Goal: Information Seeking & Learning: Check status

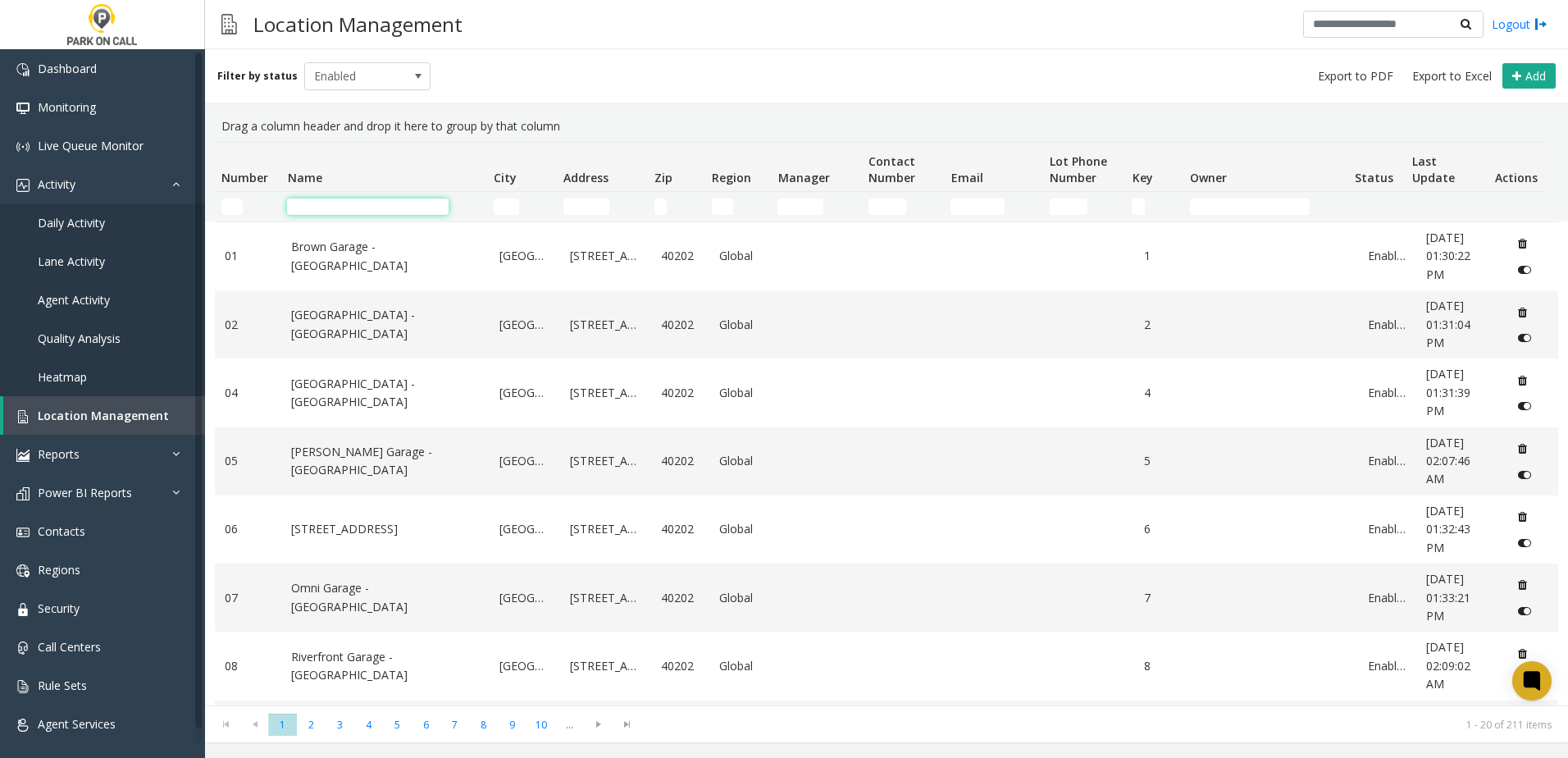
click at [357, 201] on input "Name Filter" at bounding box center [367, 207] width 161 height 16
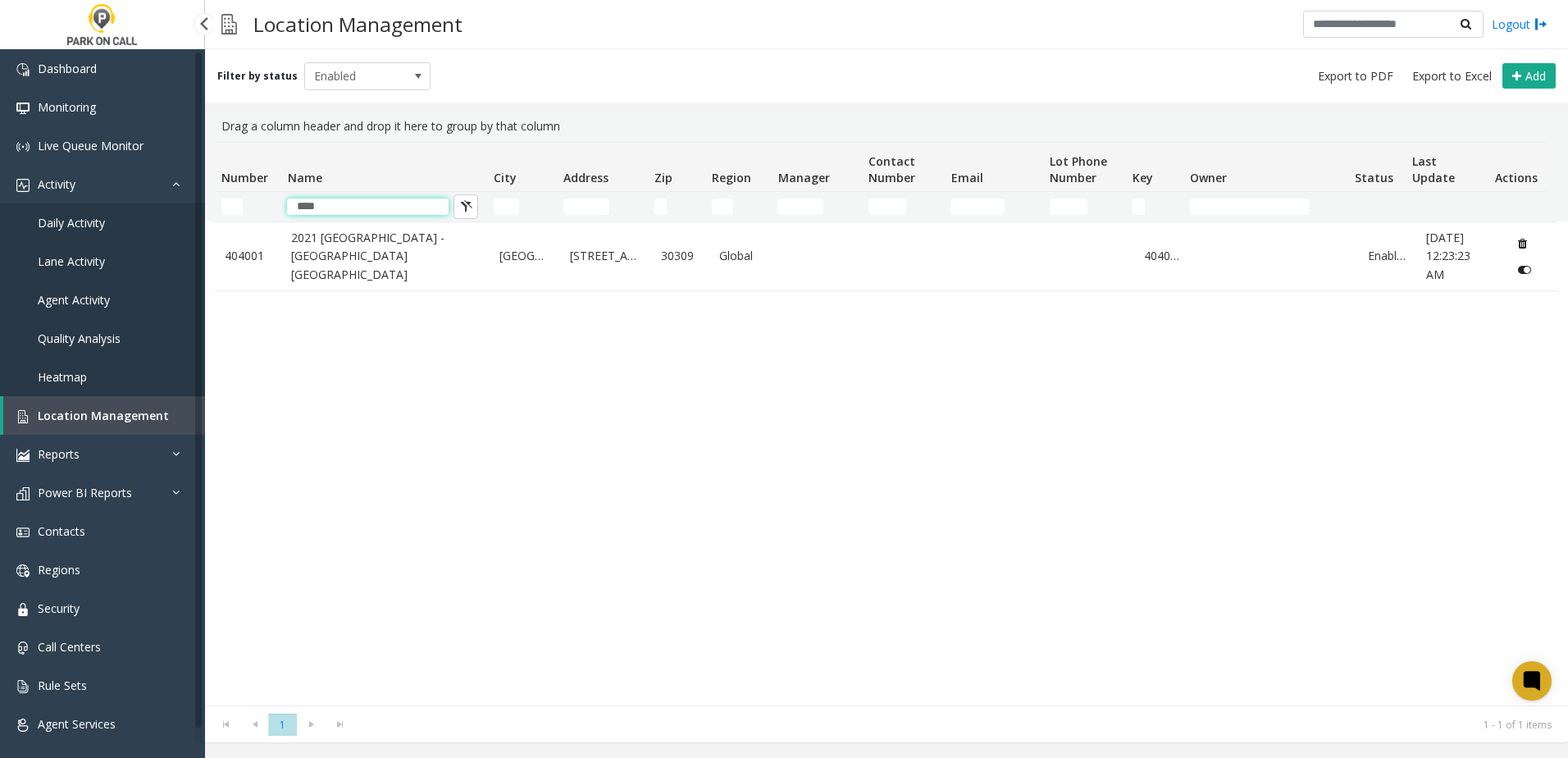
type input "****"
click at [69, 221] on span "Daily Activity" at bounding box center [71, 223] width 67 height 16
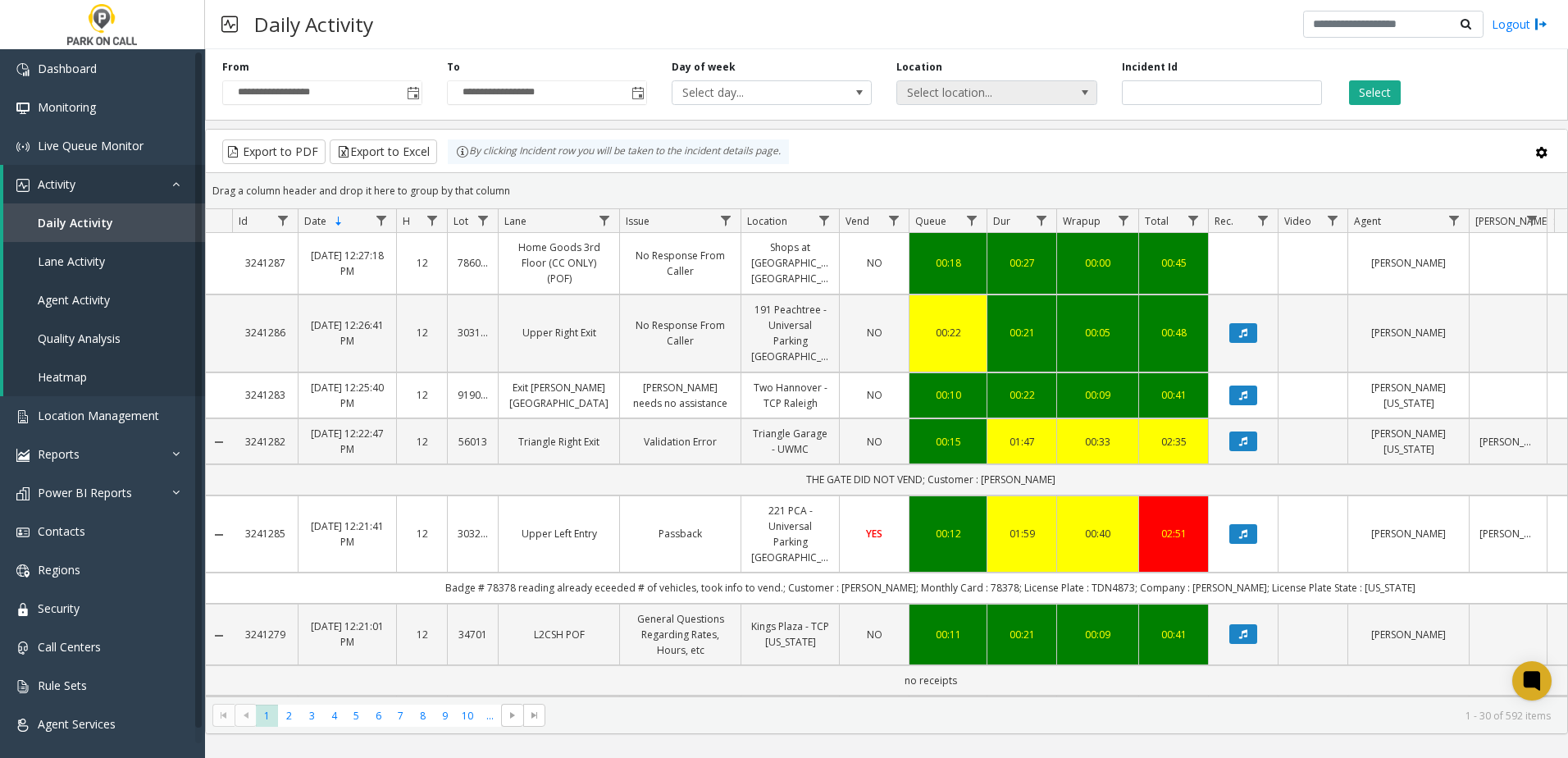
click at [940, 90] on span "Select location..." at bounding box center [976, 92] width 160 height 23
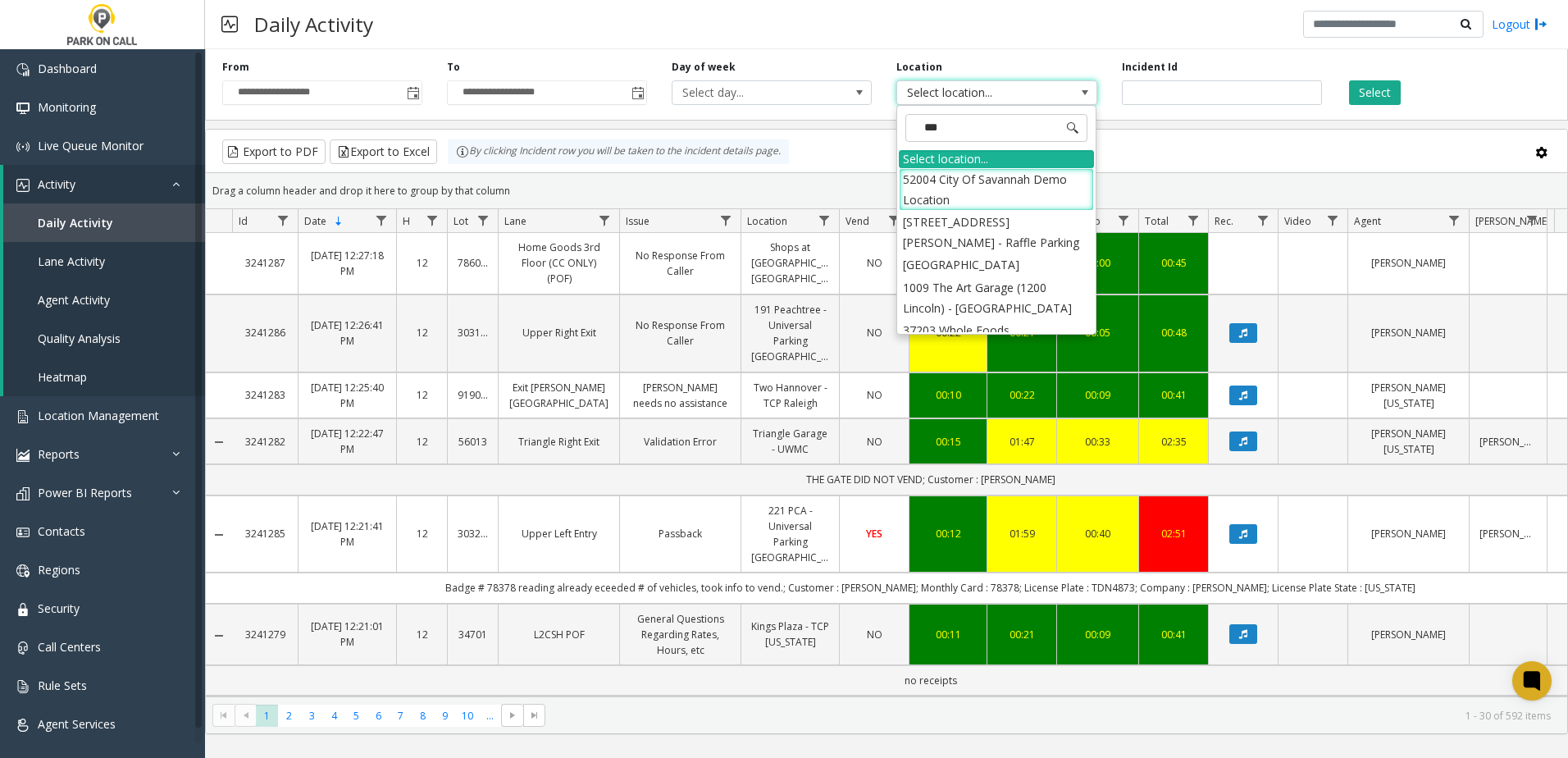
type input "****"
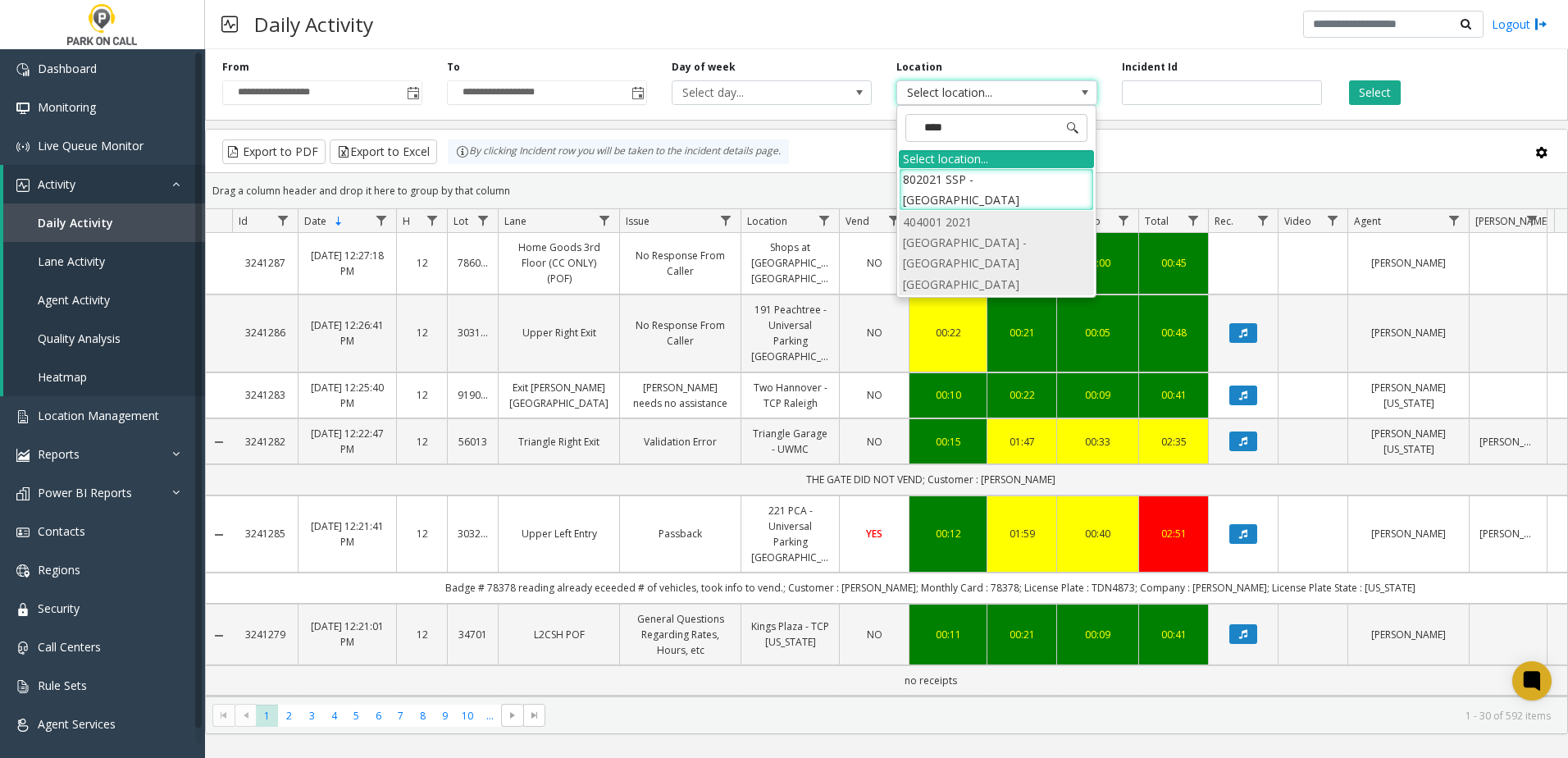
click at [983, 232] on li "404001 2021 [GEOGRAPHIC_DATA] - [GEOGRAPHIC_DATA] [GEOGRAPHIC_DATA]" at bounding box center [996, 253] width 195 height 85
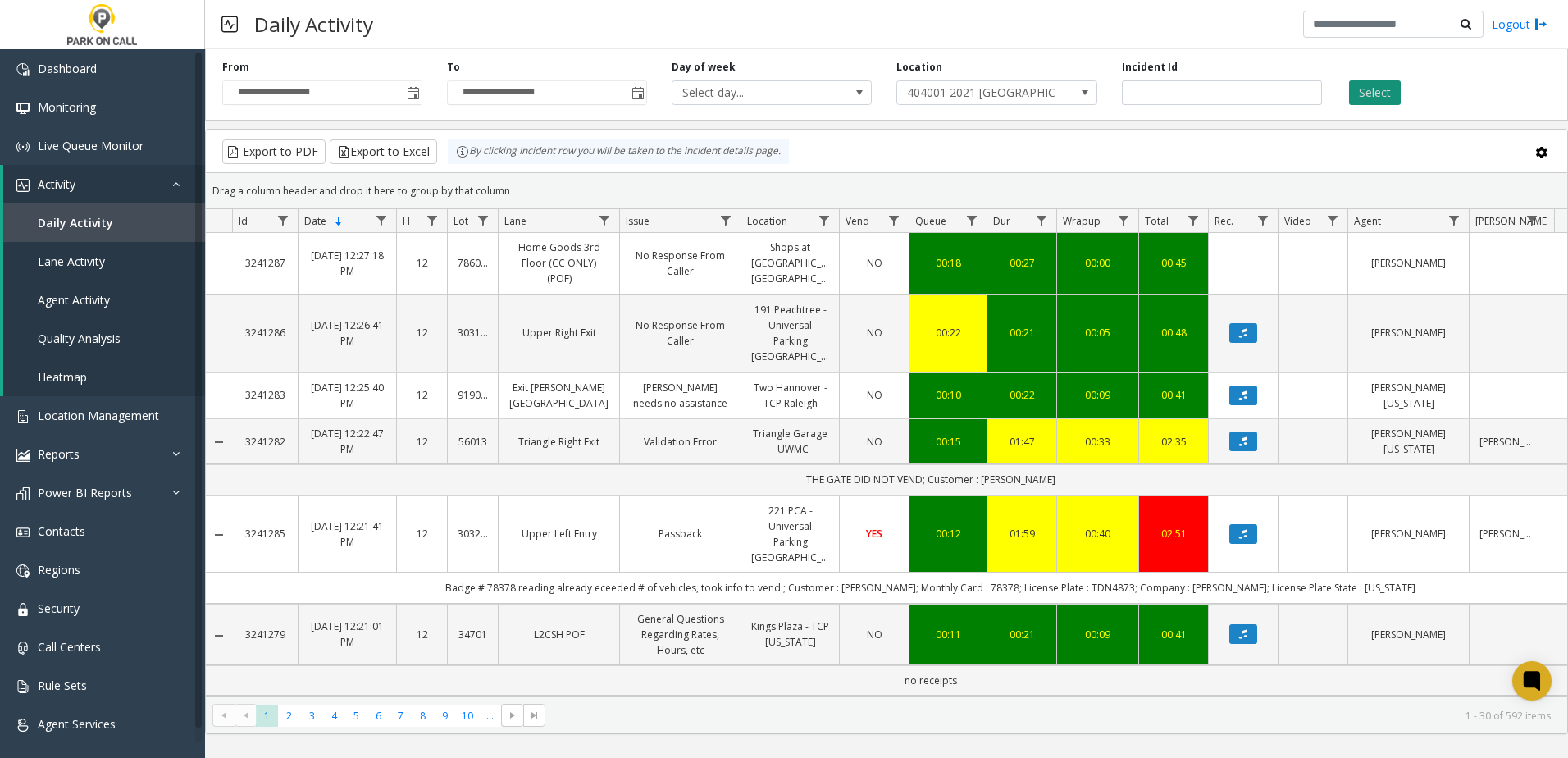
click at [1370, 90] on button "Select" at bounding box center [1375, 92] width 52 height 25
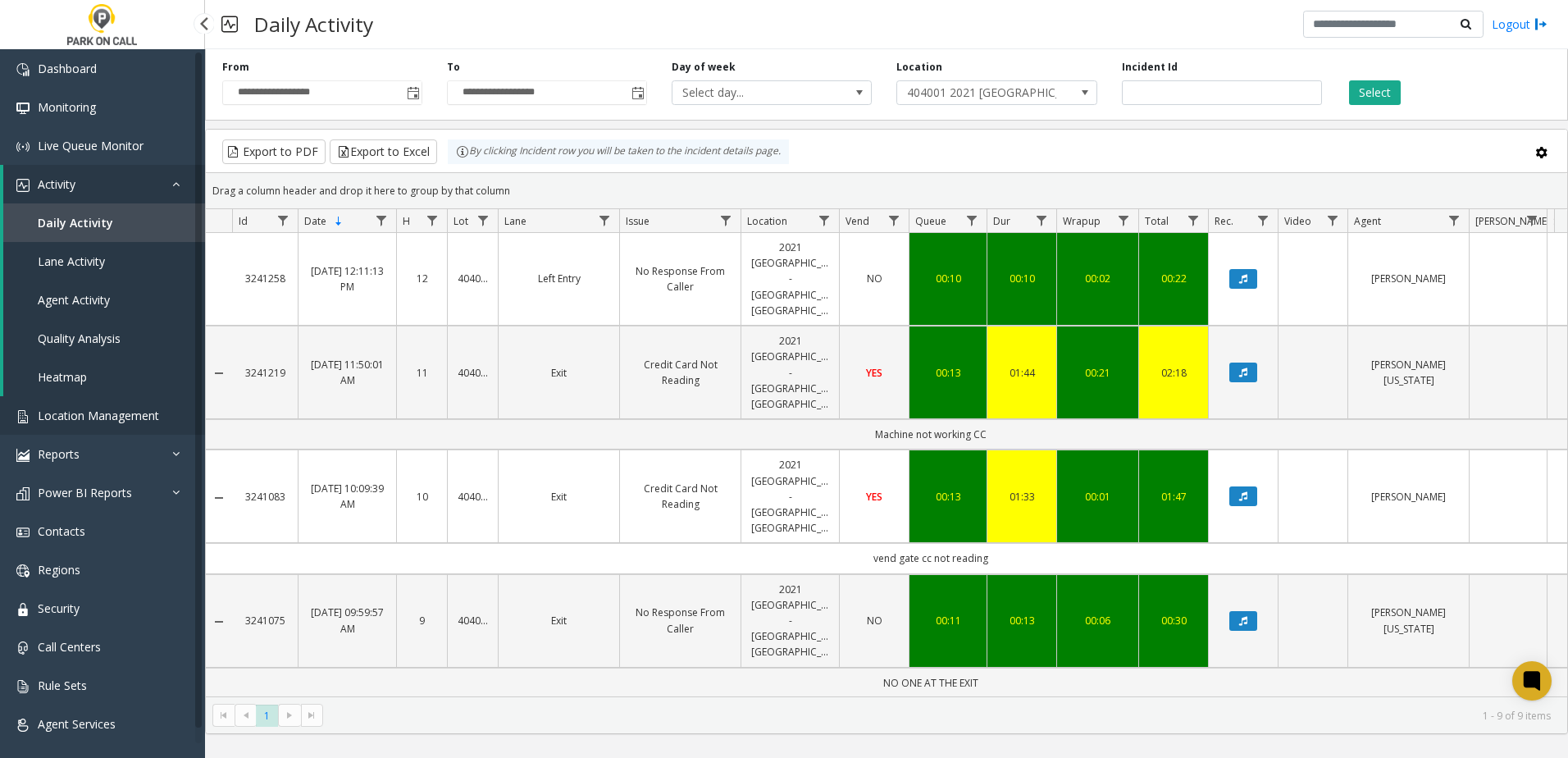
click at [128, 417] on span "Location Management" at bounding box center [98, 415] width 121 height 16
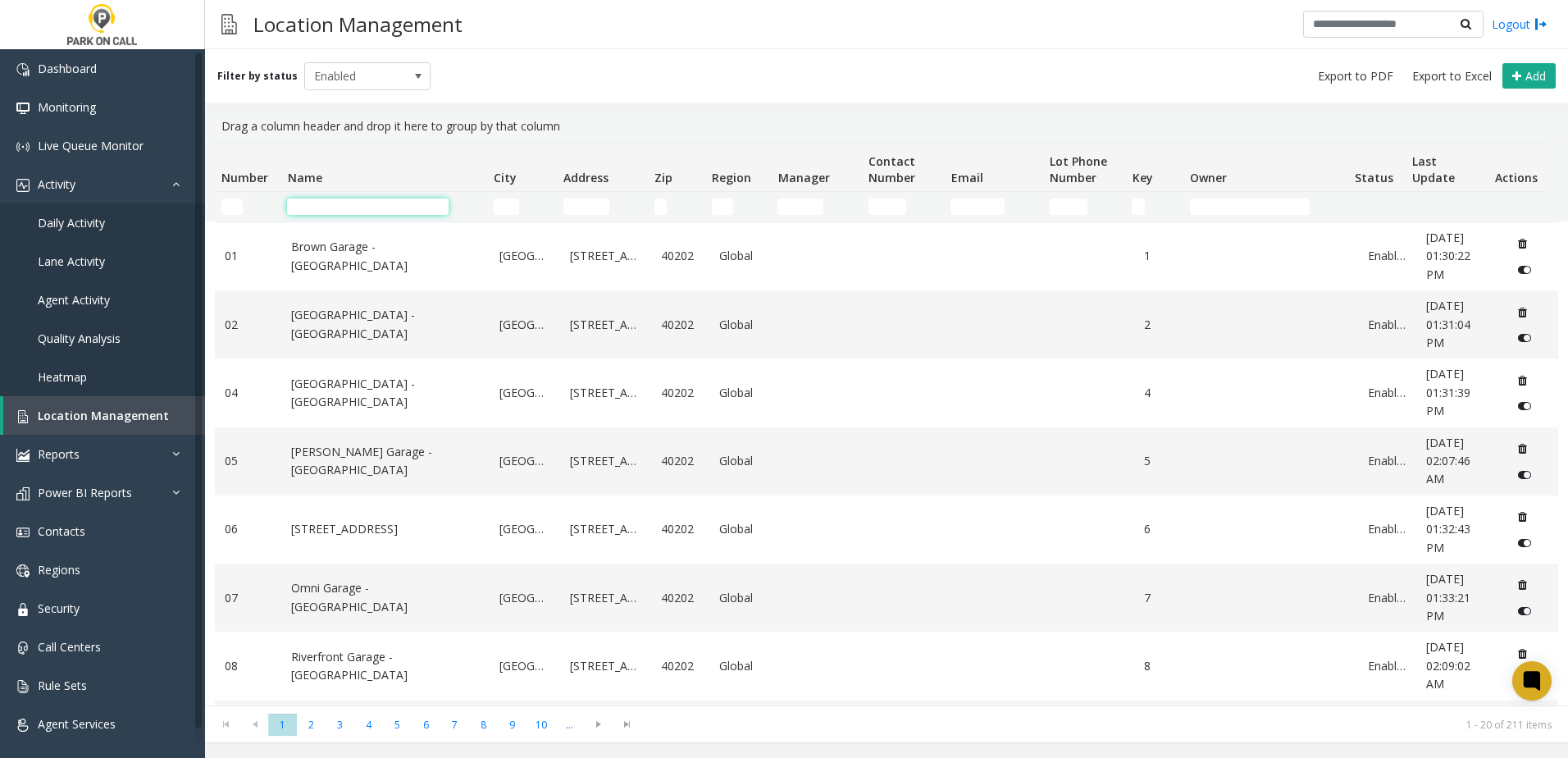
click at [318, 209] on input "Name Filter" at bounding box center [367, 207] width 161 height 16
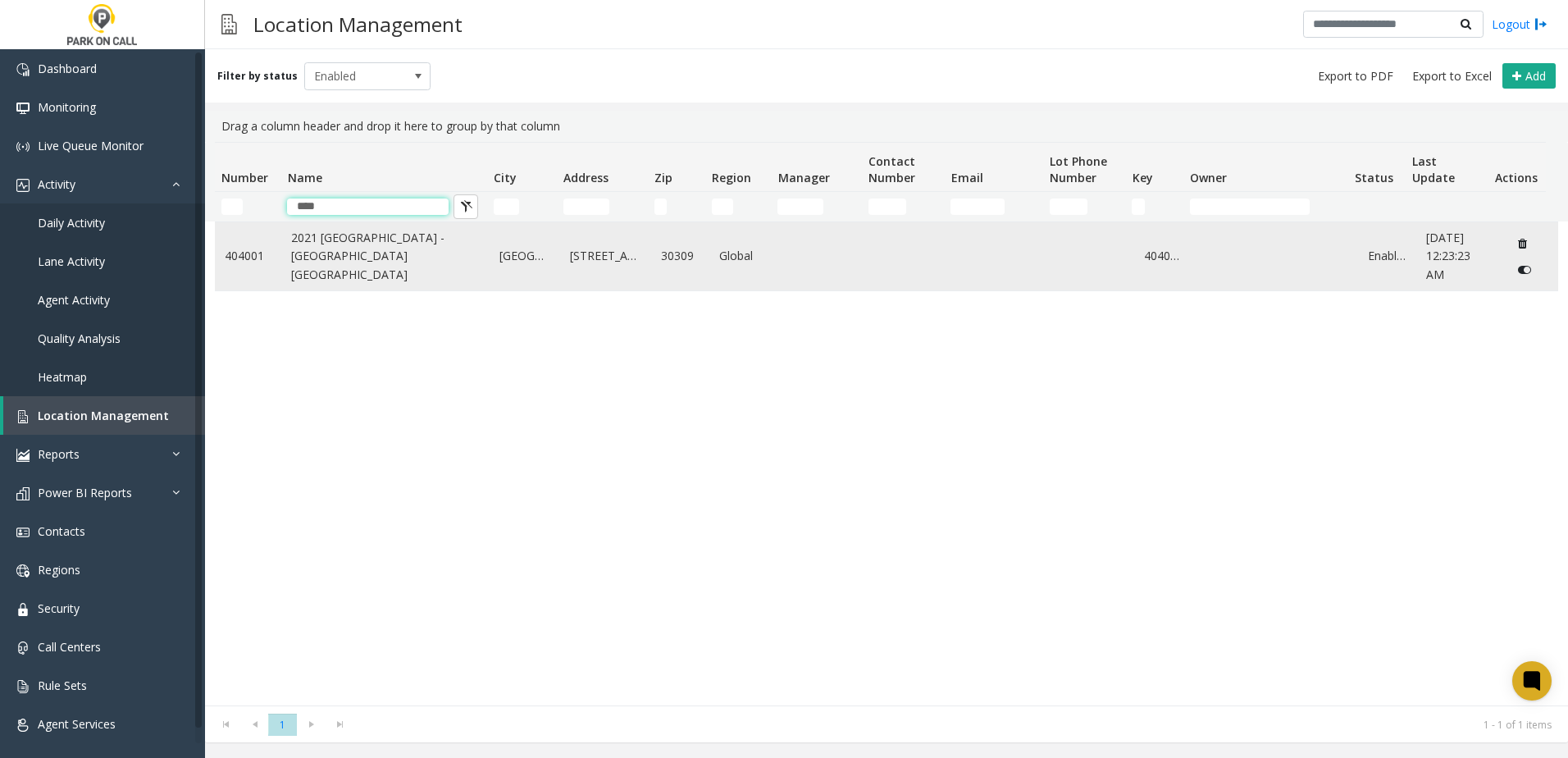
type input "****"
click at [340, 247] on link "2021 [GEOGRAPHIC_DATA] - [GEOGRAPHIC_DATA] [GEOGRAPHIC_DATA]" at bounding box center [385, 256] width 189 height 55
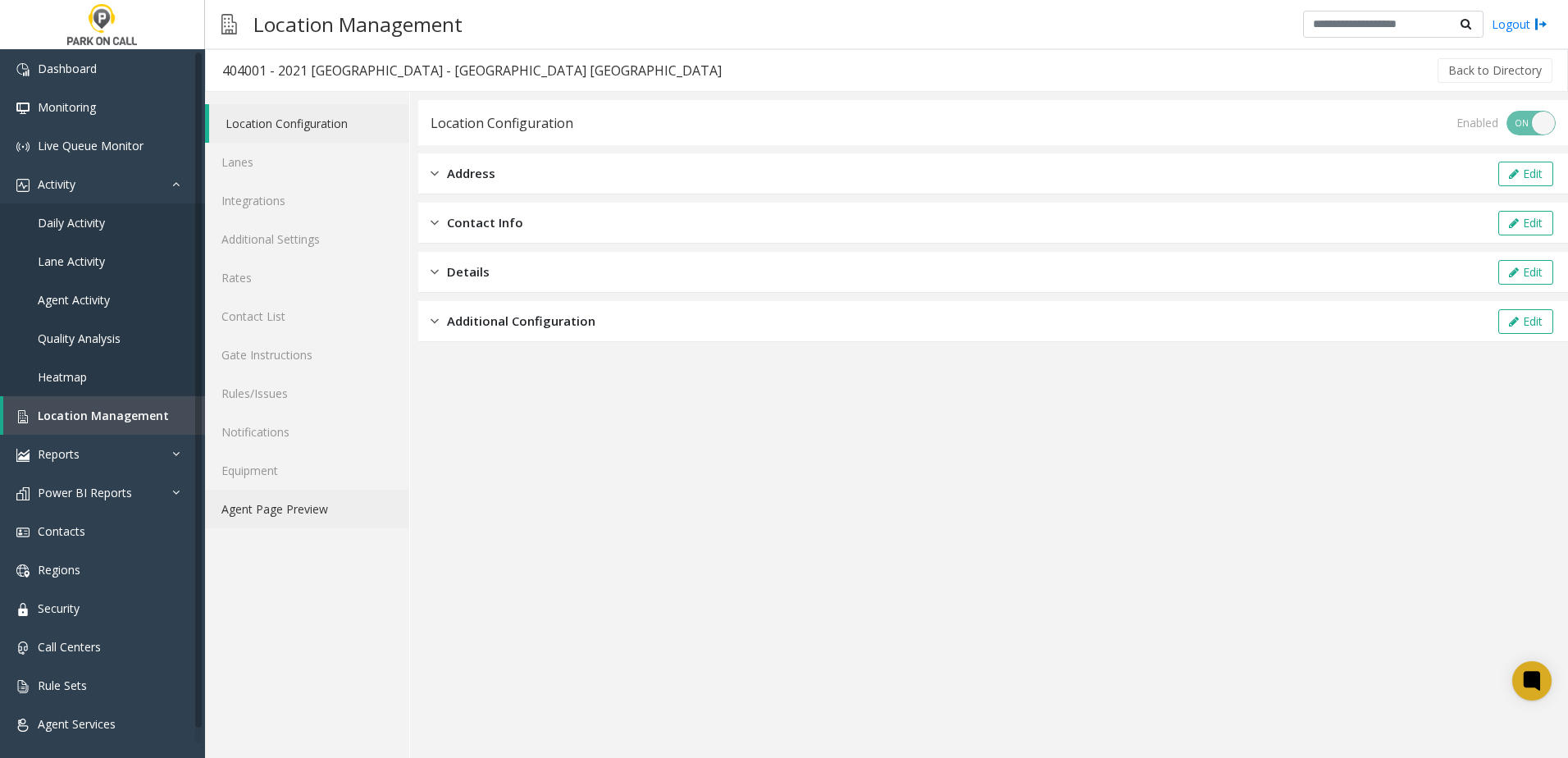
click at [307, 509] on link "Agent Page Preview" at bounding box center [307, 509] width 204 height 38
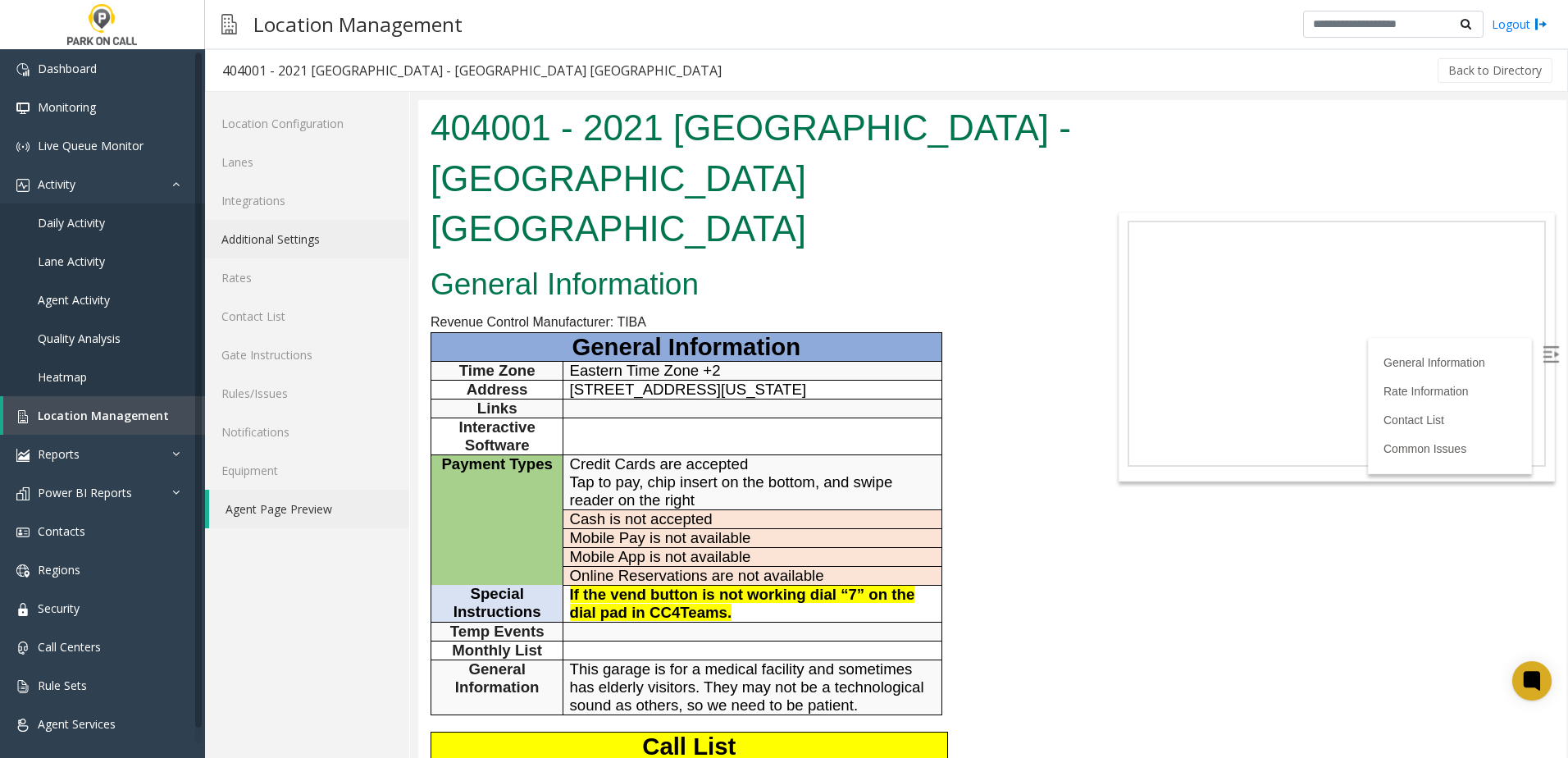
click at [288, 243] on link "Additional Settings" at bounding box center [307, 239] width 204 height 38
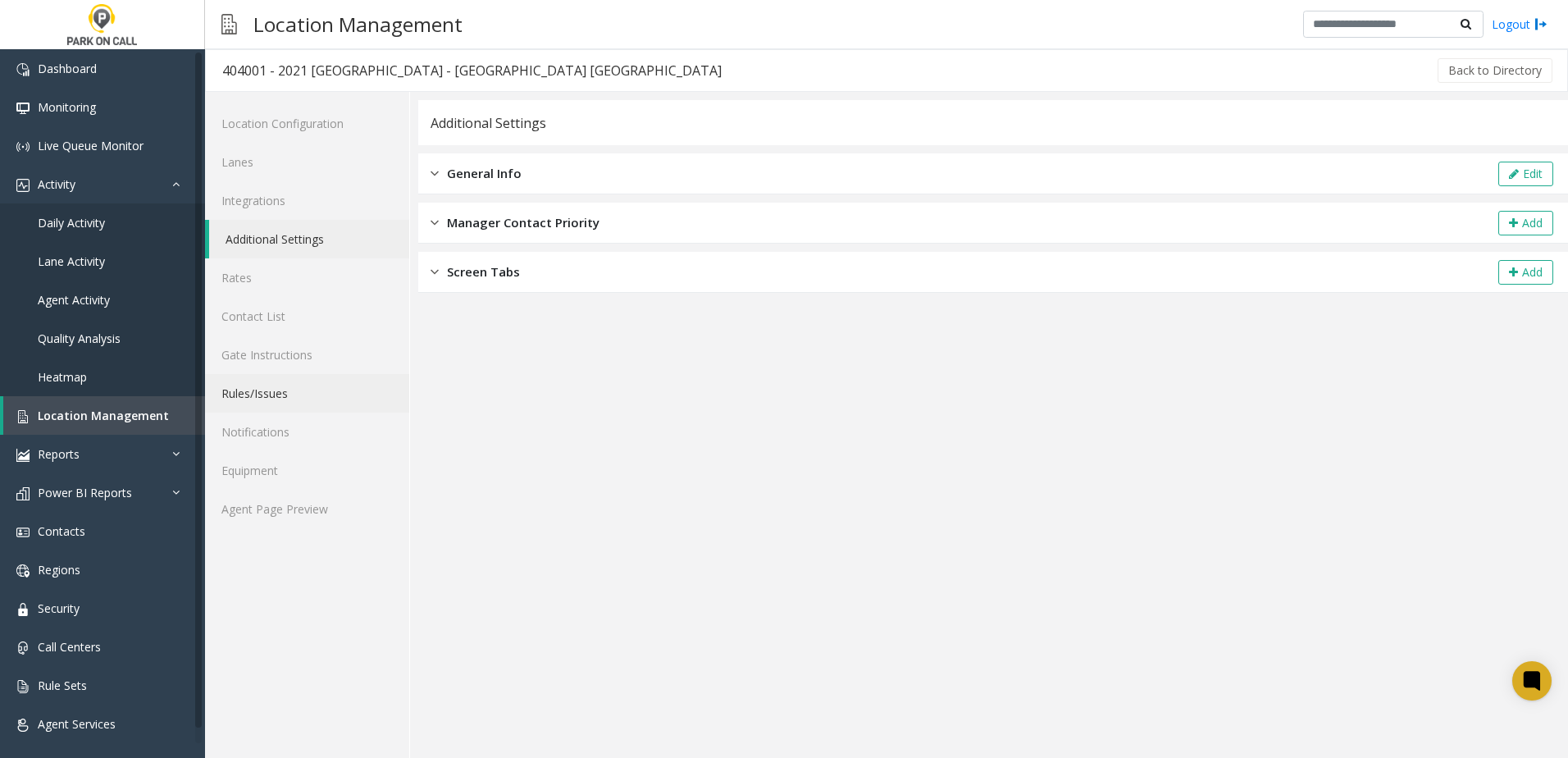
click at [302, 400] on link "Rules/Issues" at bounding box center [307, 393] width 204 height 38
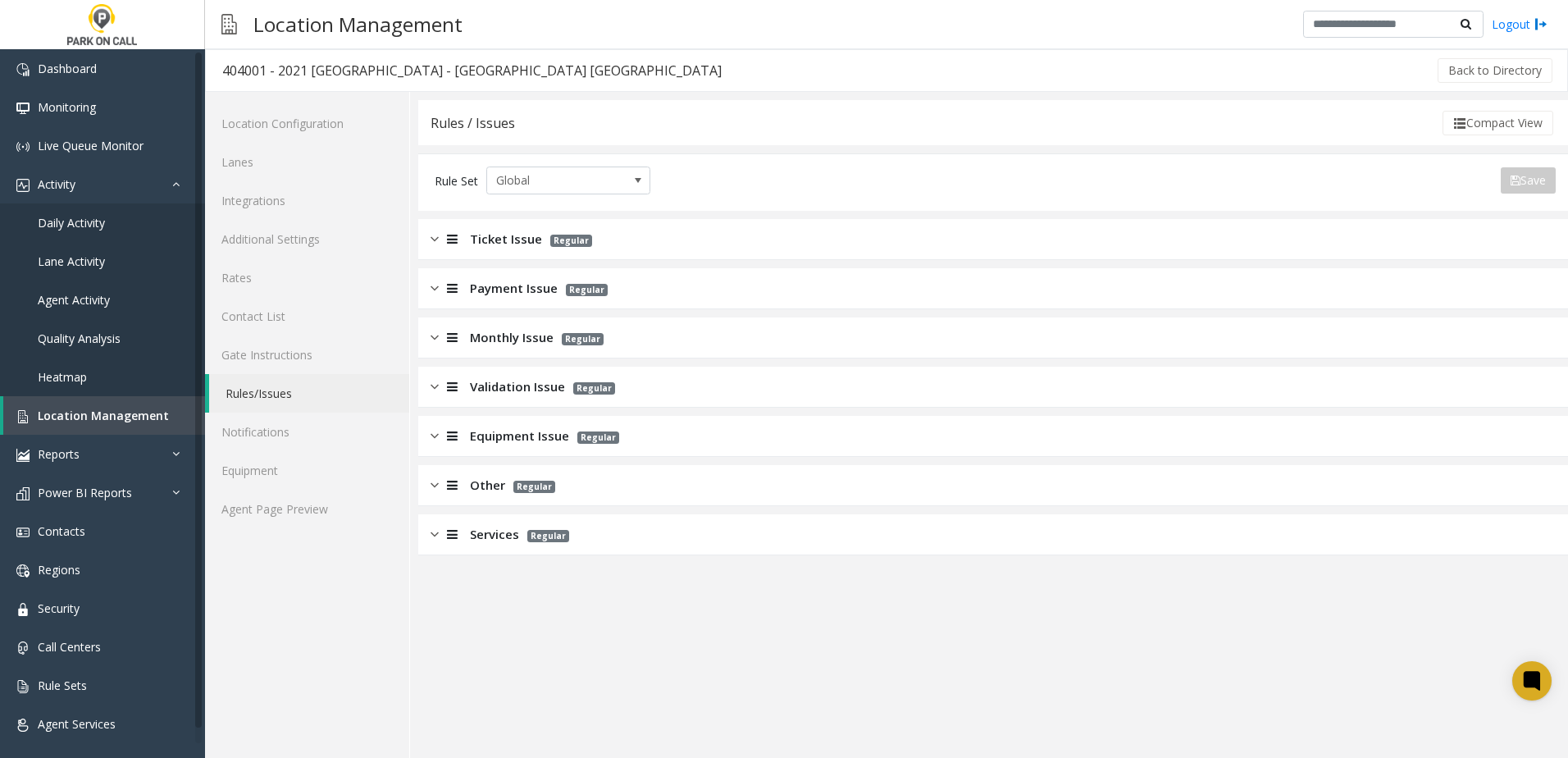
click at [498, 275] on div "Payment Issue Regular" at bounding box center [994, 288] width 1150 height 41
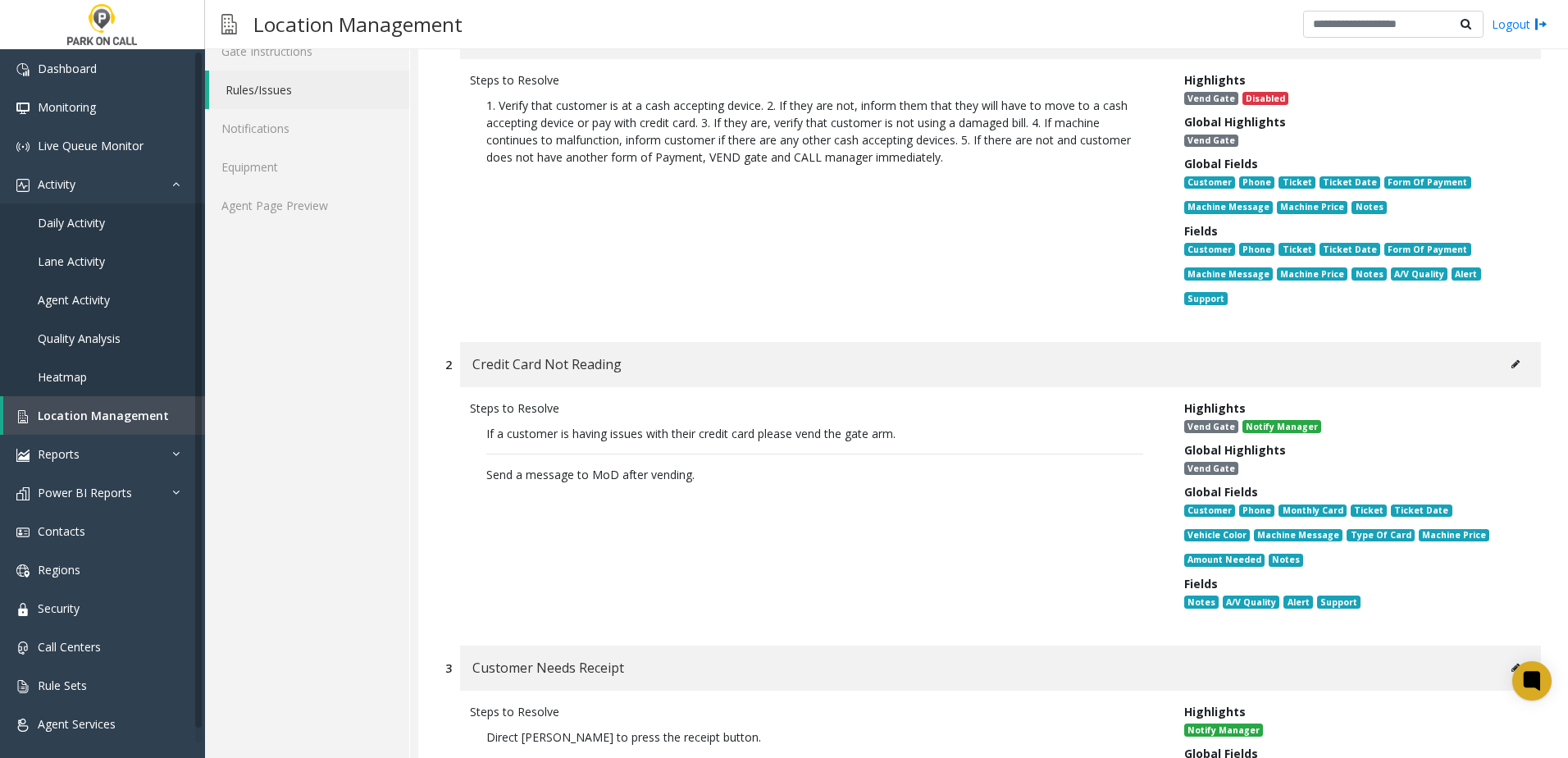
scroll to position [328, 0]
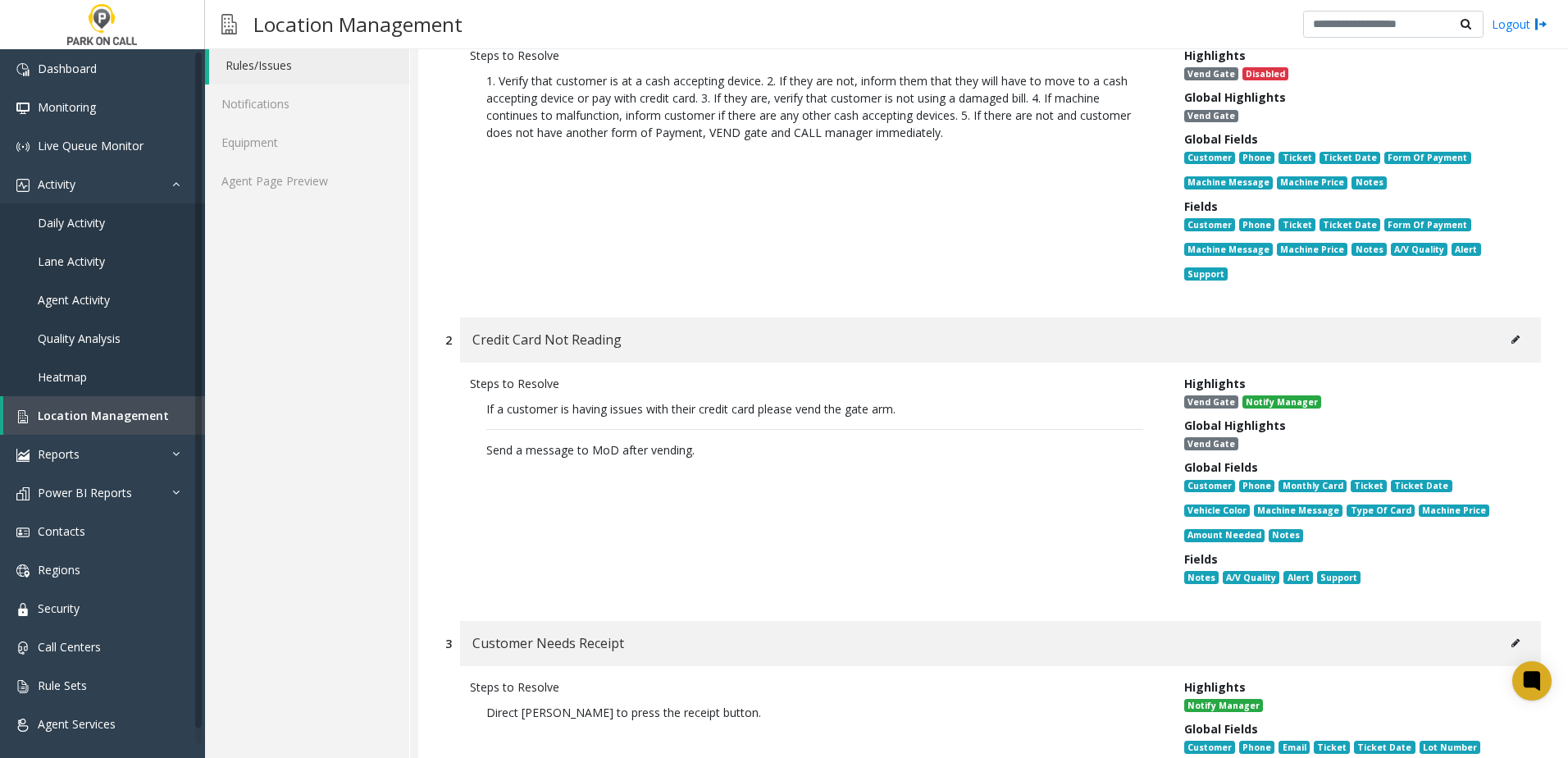
click at [741, 453] on p "Send a message to MoD after vending." at bounding box center [815, 450] width 657 height 17
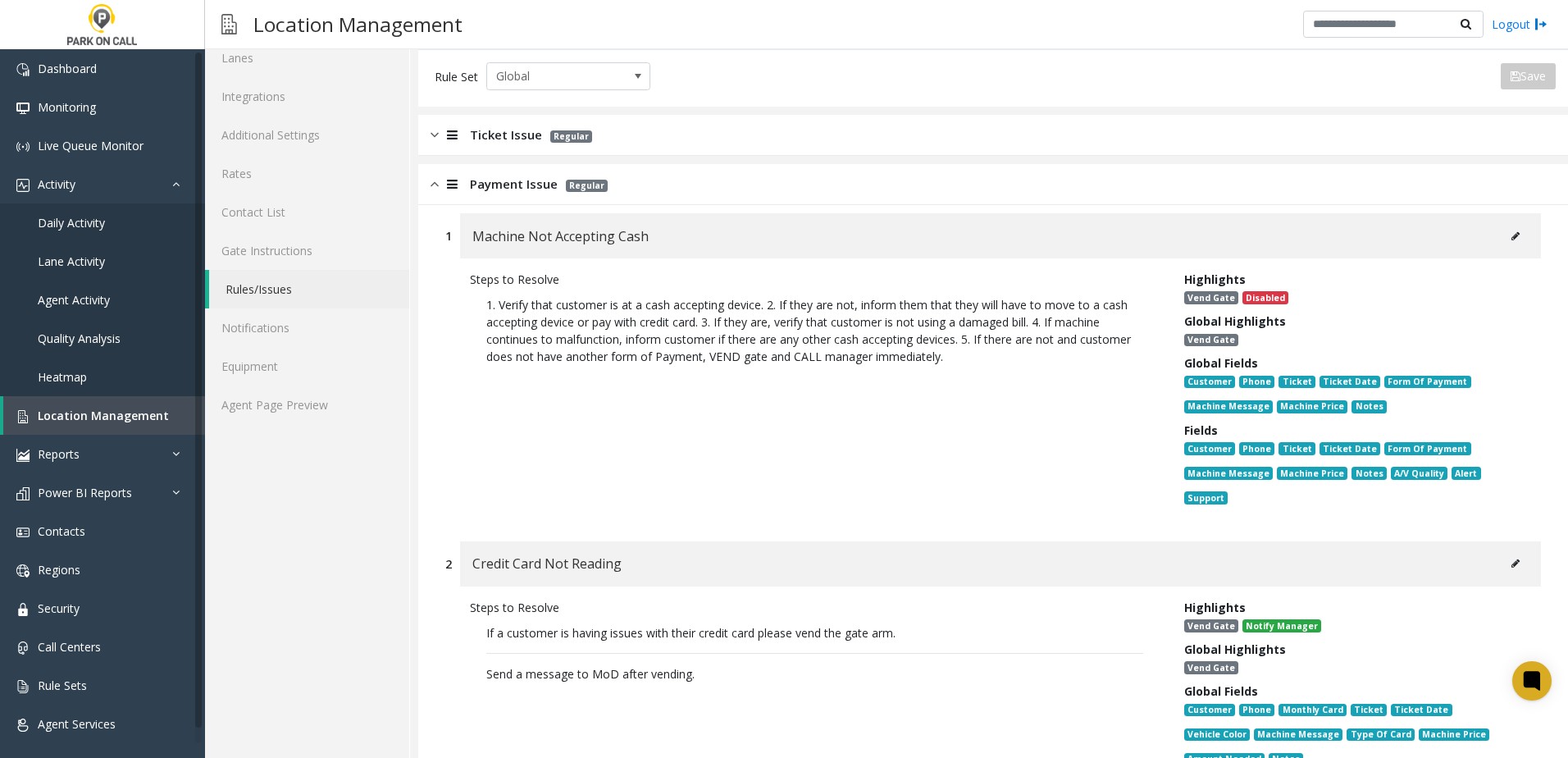
scroll to position [0, 0]
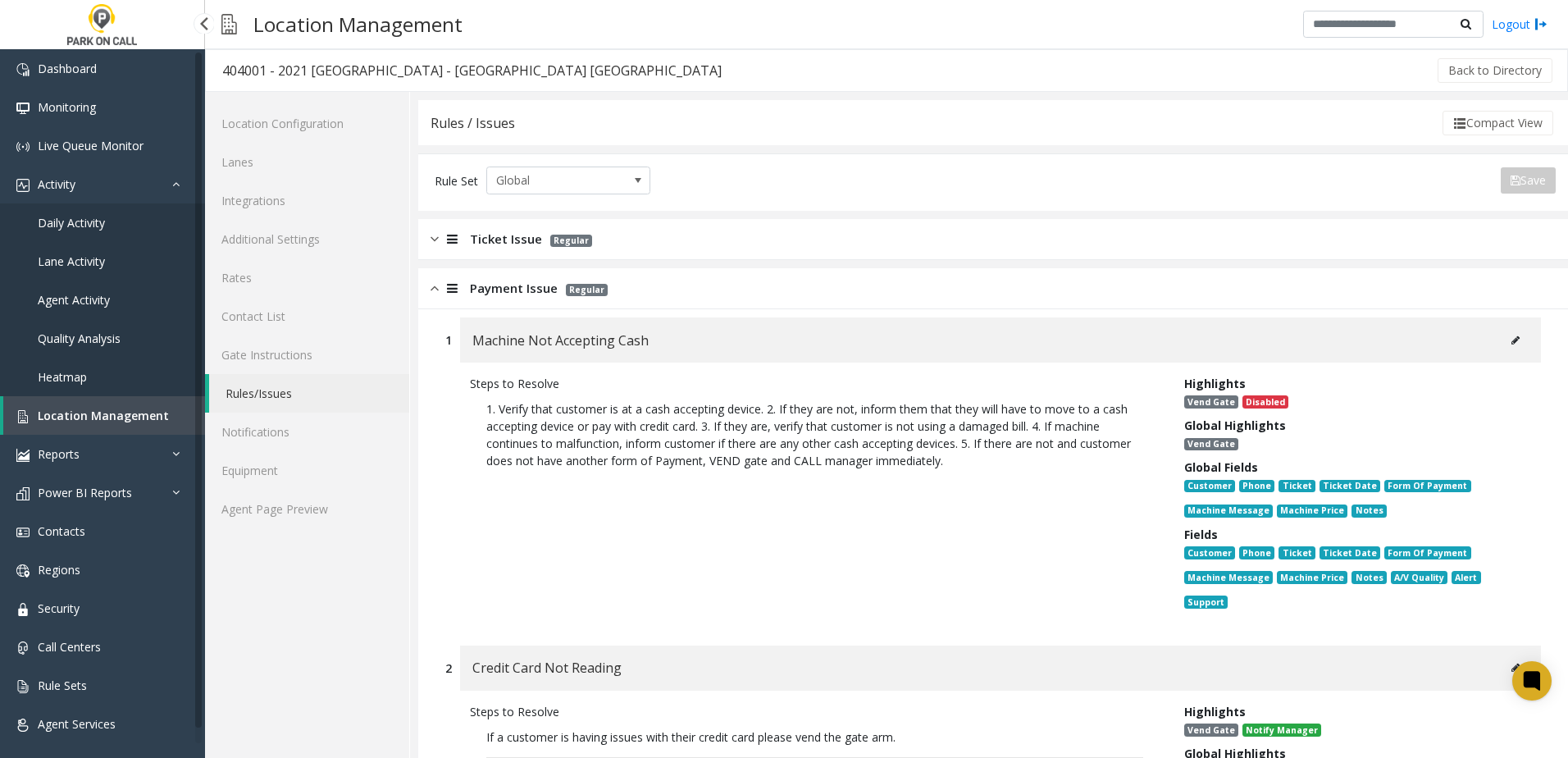
click at [72, 216] on span "Daily Activity" at bounding box center [71, 223] width 67 height 16
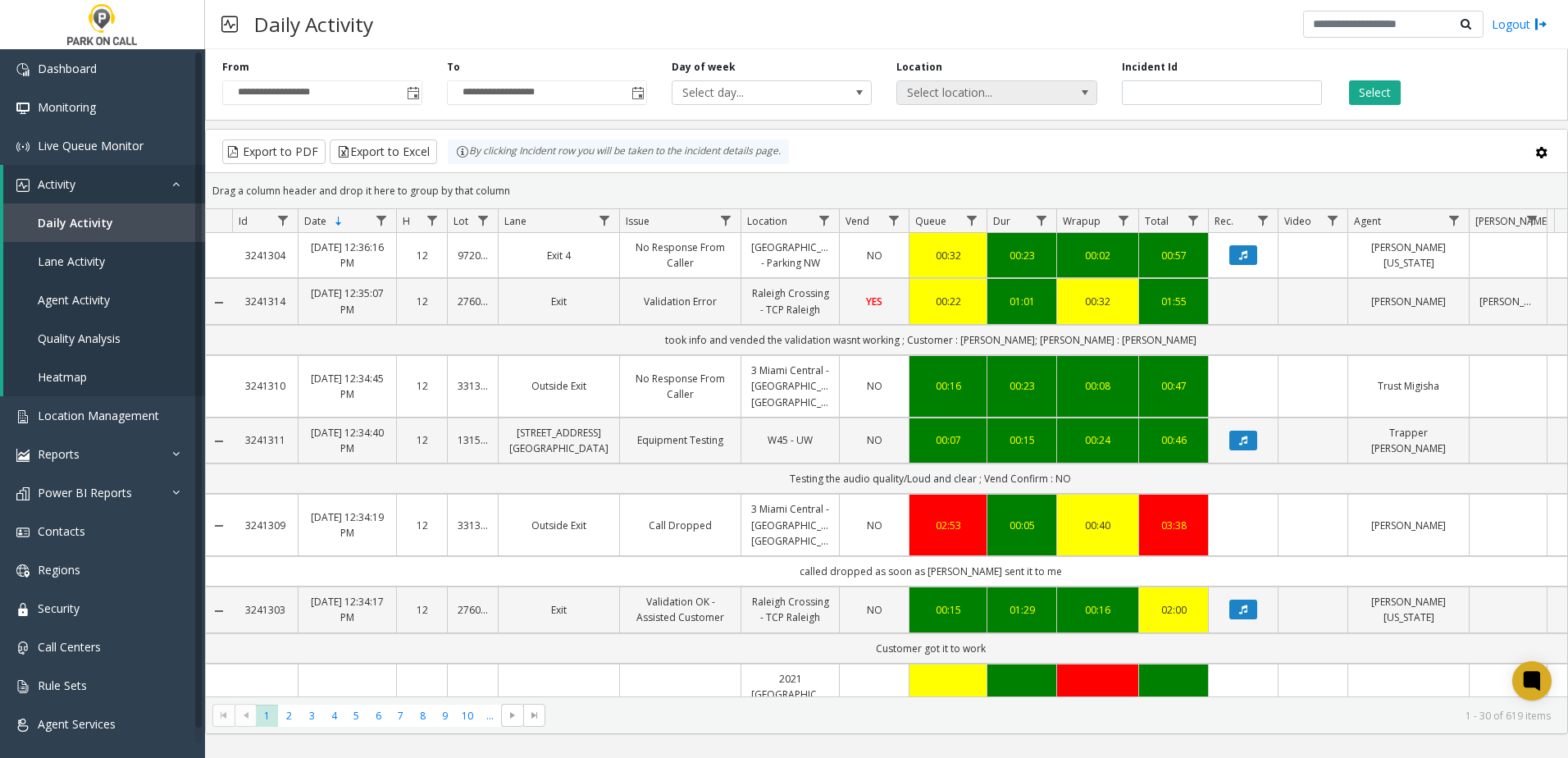
click at [971, 91] on span "Select location..." at bounding box center [976, 92] width 160 height 23
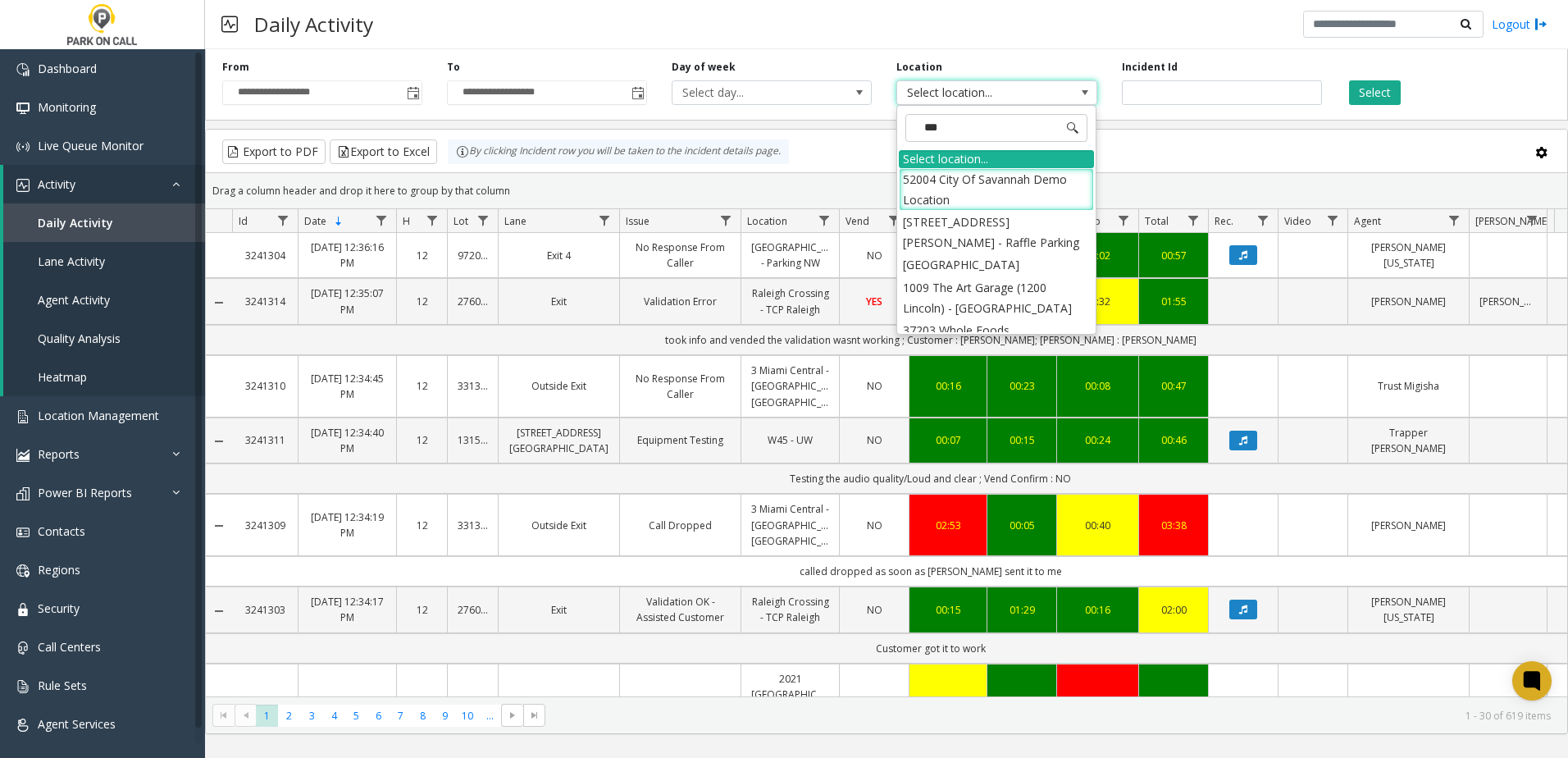
type input "****"
click at [989, 230] on li "404001 2021 [GEOGRAPHIC_DATA] - [GEOGRAPHIC_DATA] [GEOGRAPHIC_DATA]" at bounding box center [996, 253] width 195 height 85
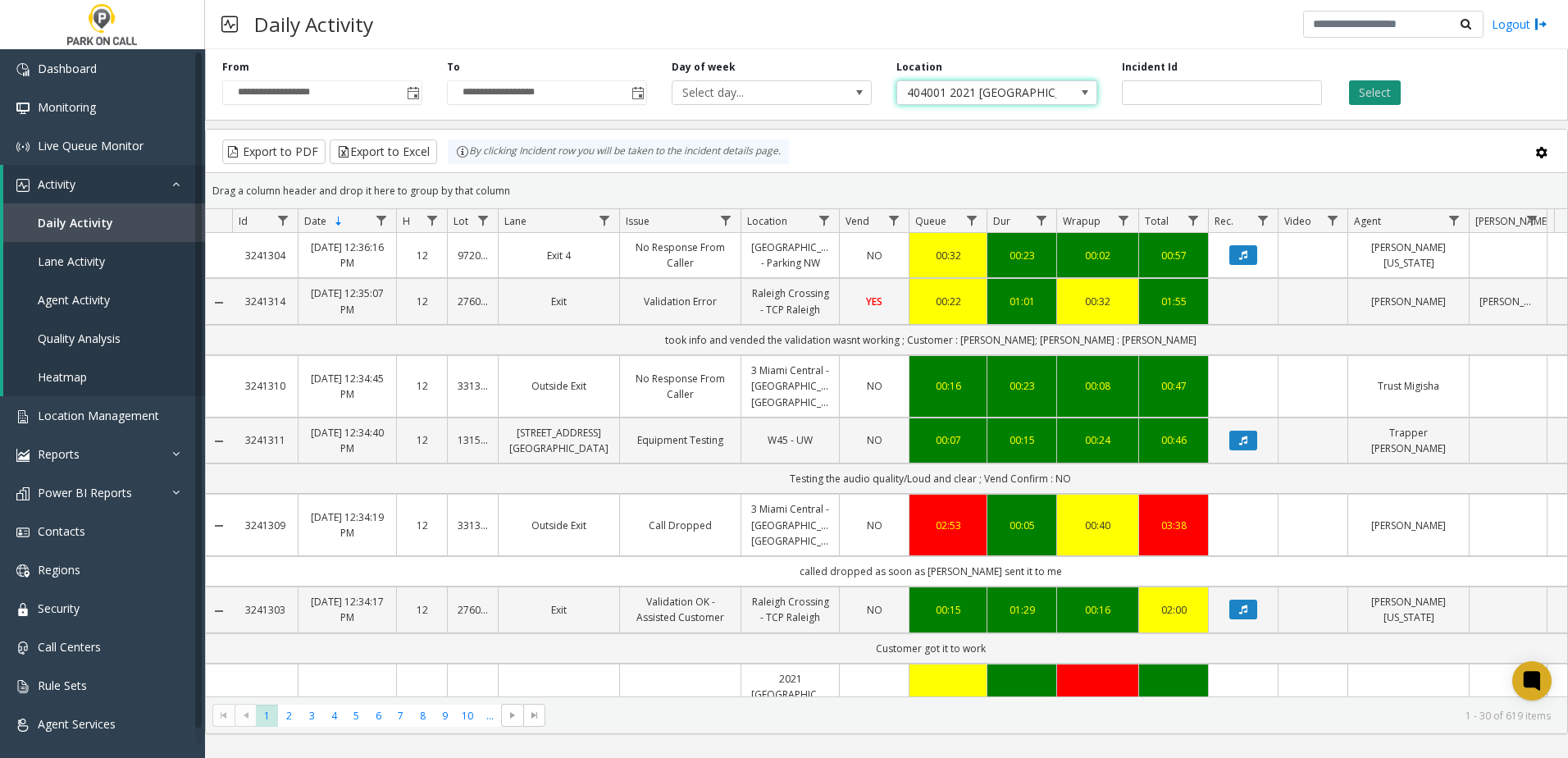
click at [1378, 86] on button "Select" at bounding box center [1375, 92] width 52 height 25
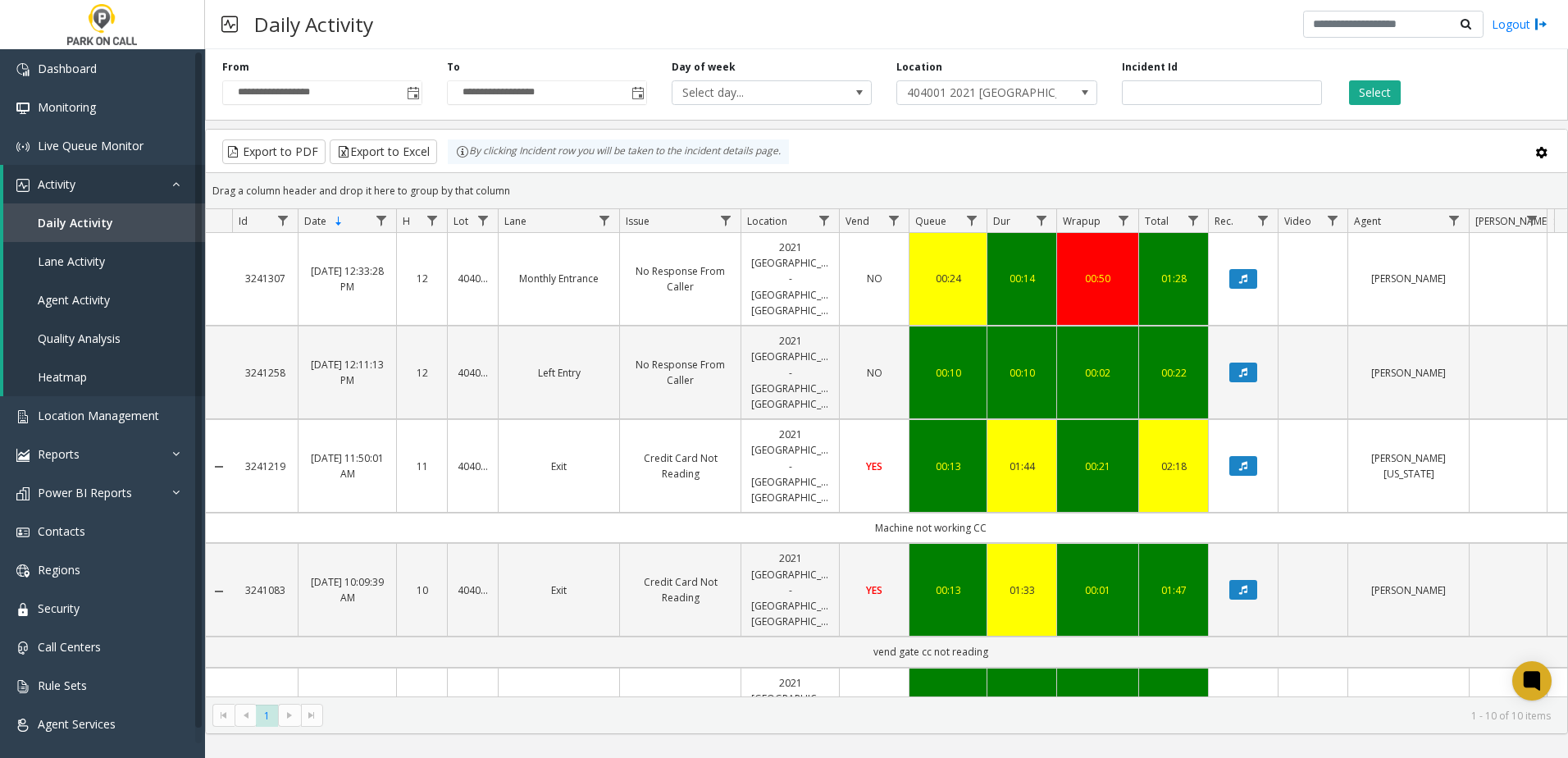
click at [1258, 456] on link "Data table" at bounding box center [1243, 466] width 49 height 20
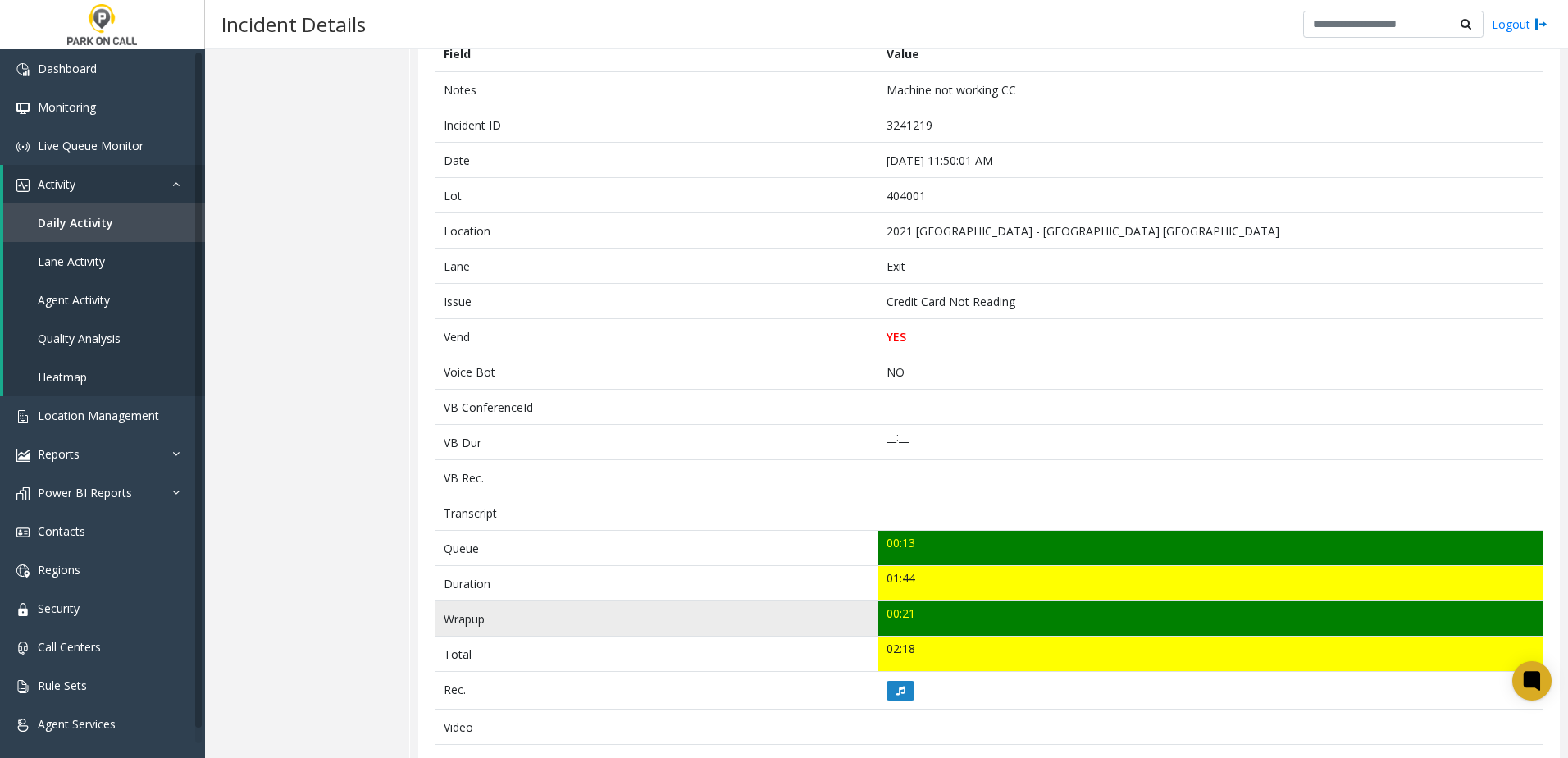
scroll to position [328, 0]
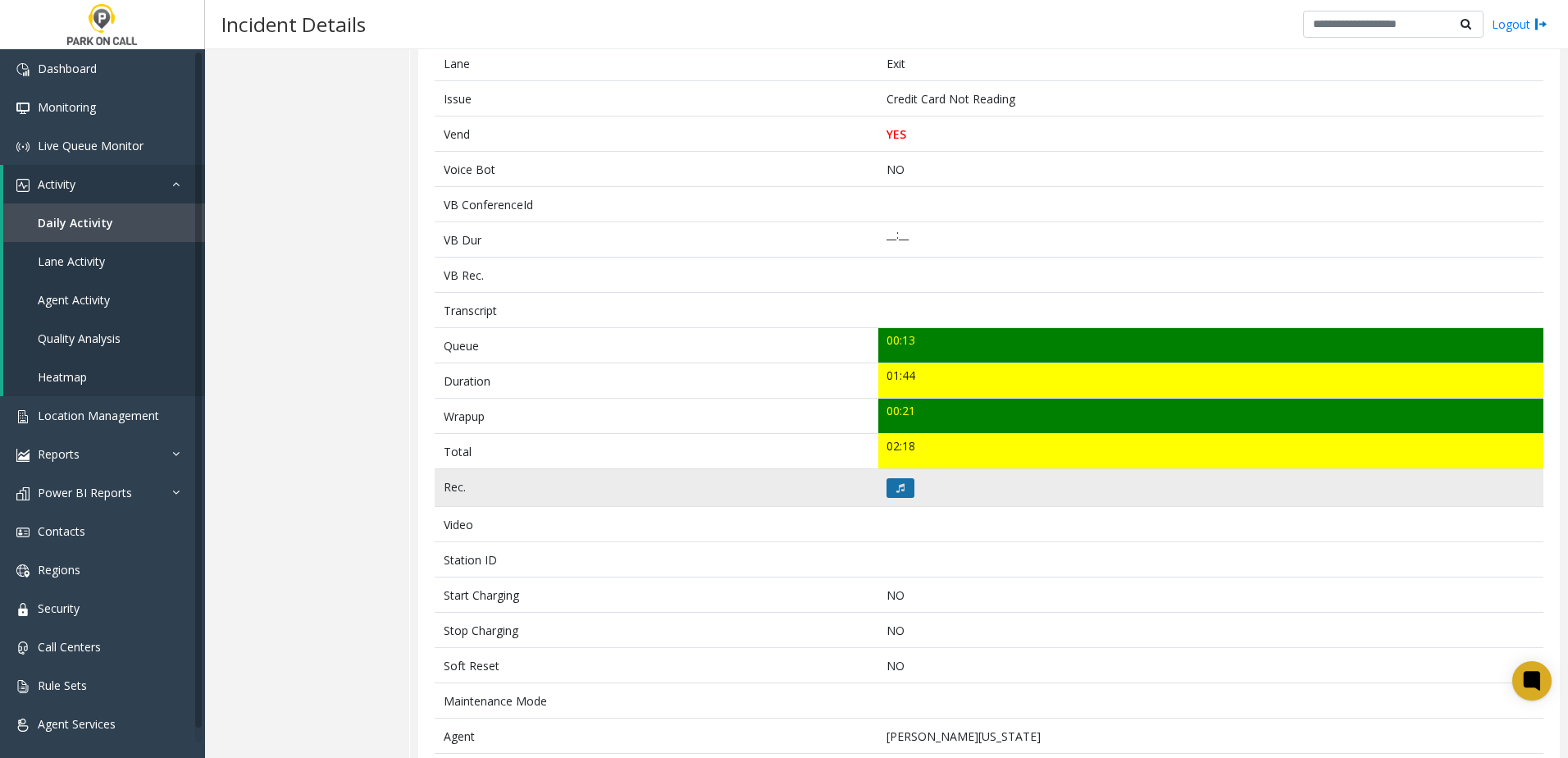
click at [897, 490] on icon at bounding box center [901, 488] width 8 height 10
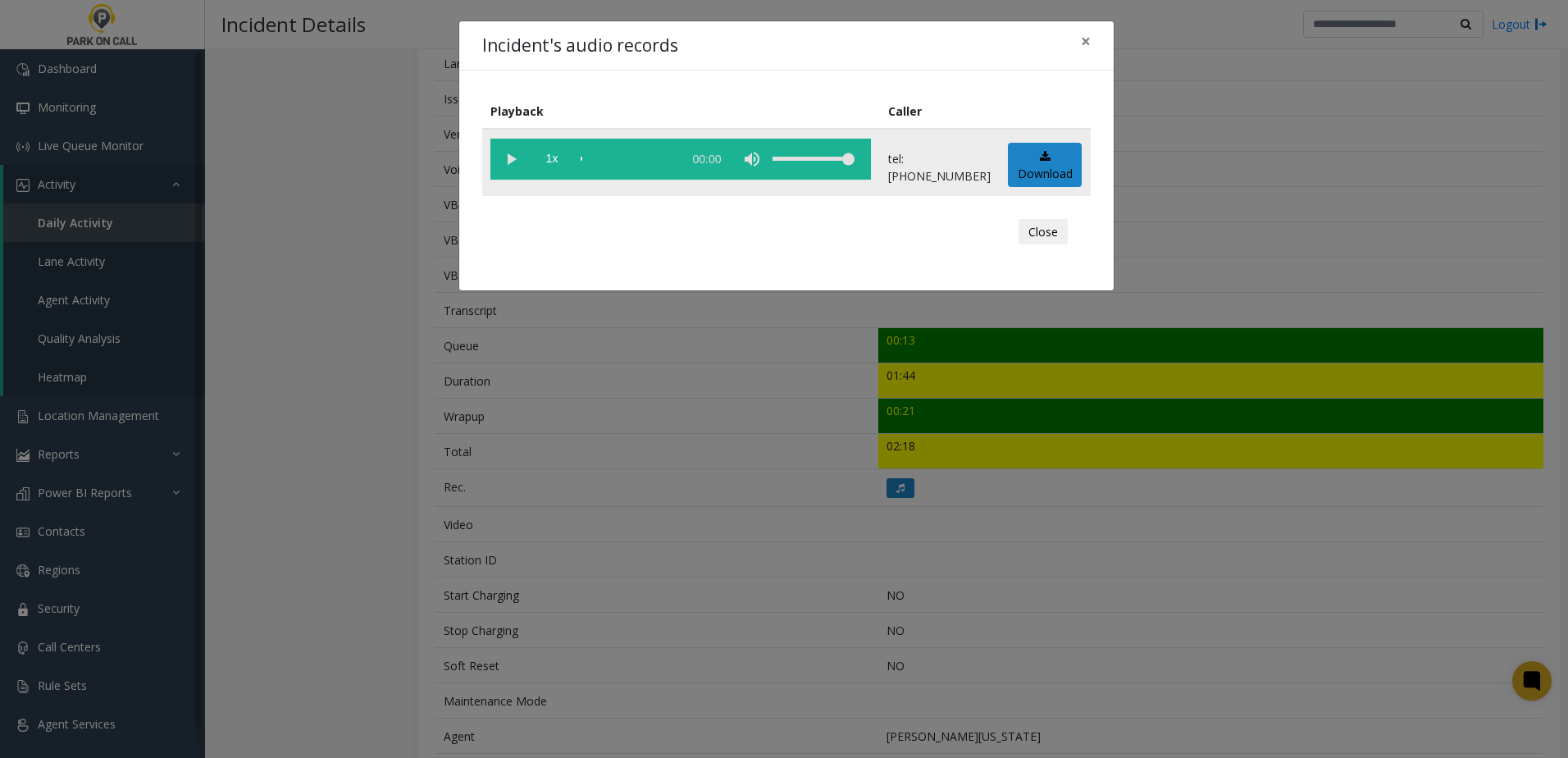
click at [519, 161] on vg-play-pause at bounding box center [511, 159] width 41 height 41
click at [594, 156] on div "scrub bar" at bounding box center [627, 159] width 94 height 41
click at [654, 159] on div "scrub bar" at bounding box center [627, 159] width 94 height 41
click at [662, 160] on div "scrub bar" at bounding box center [627, 159] width 94 height 41
click at [669, 160] on div "scrub bar" at bounding box center [627, 159] width 94 height 41
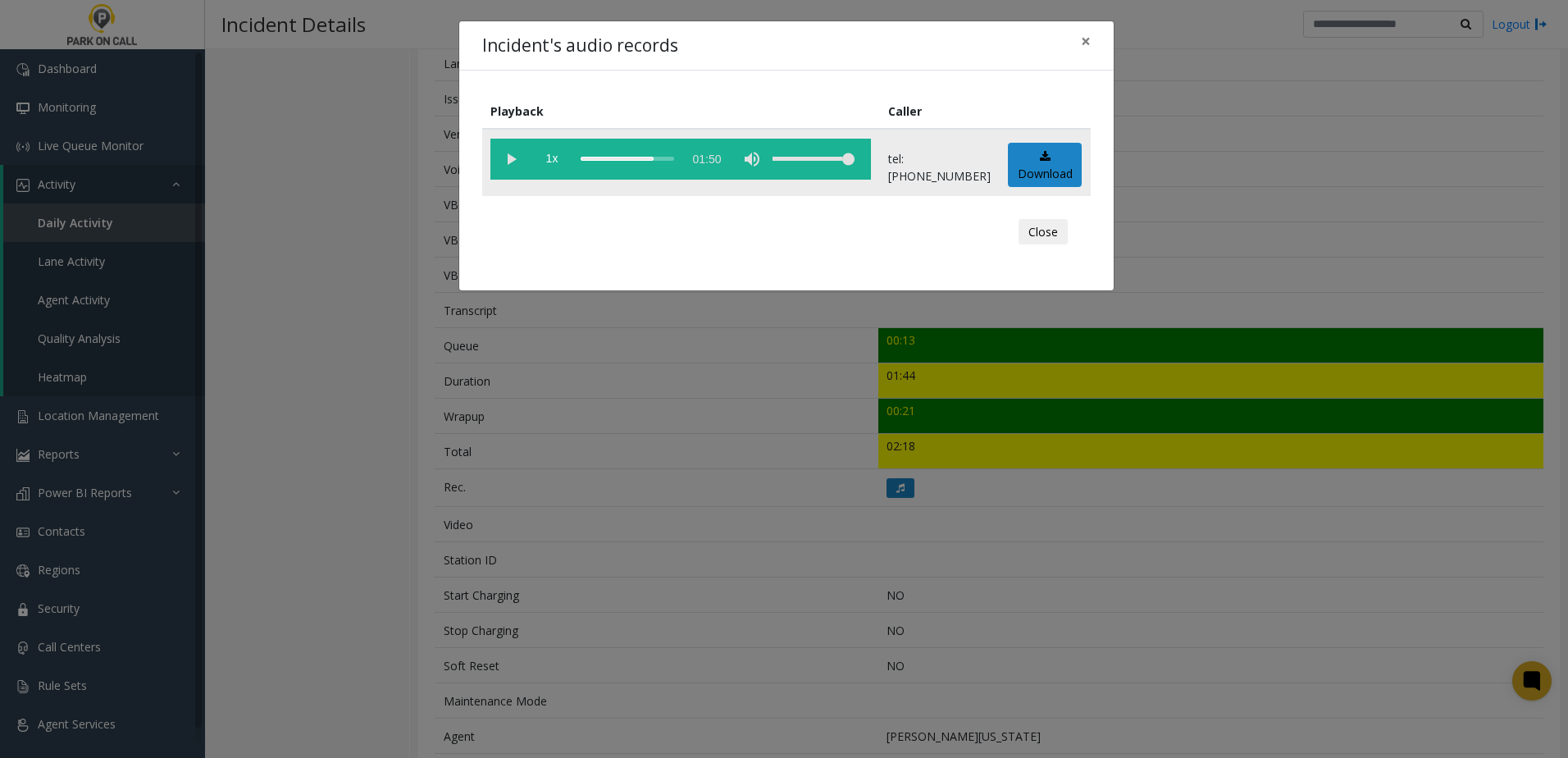
click at [675, 160] on div "scrub bar" at bounding box center [627, 159] width 94 height 41
click at [675, 161] on div "scrub bar" at bounding box center [627, 159] width 94 height 41
click at [1093, 43] on button "×" at bounding box center [1086, 41] width 33 height 40
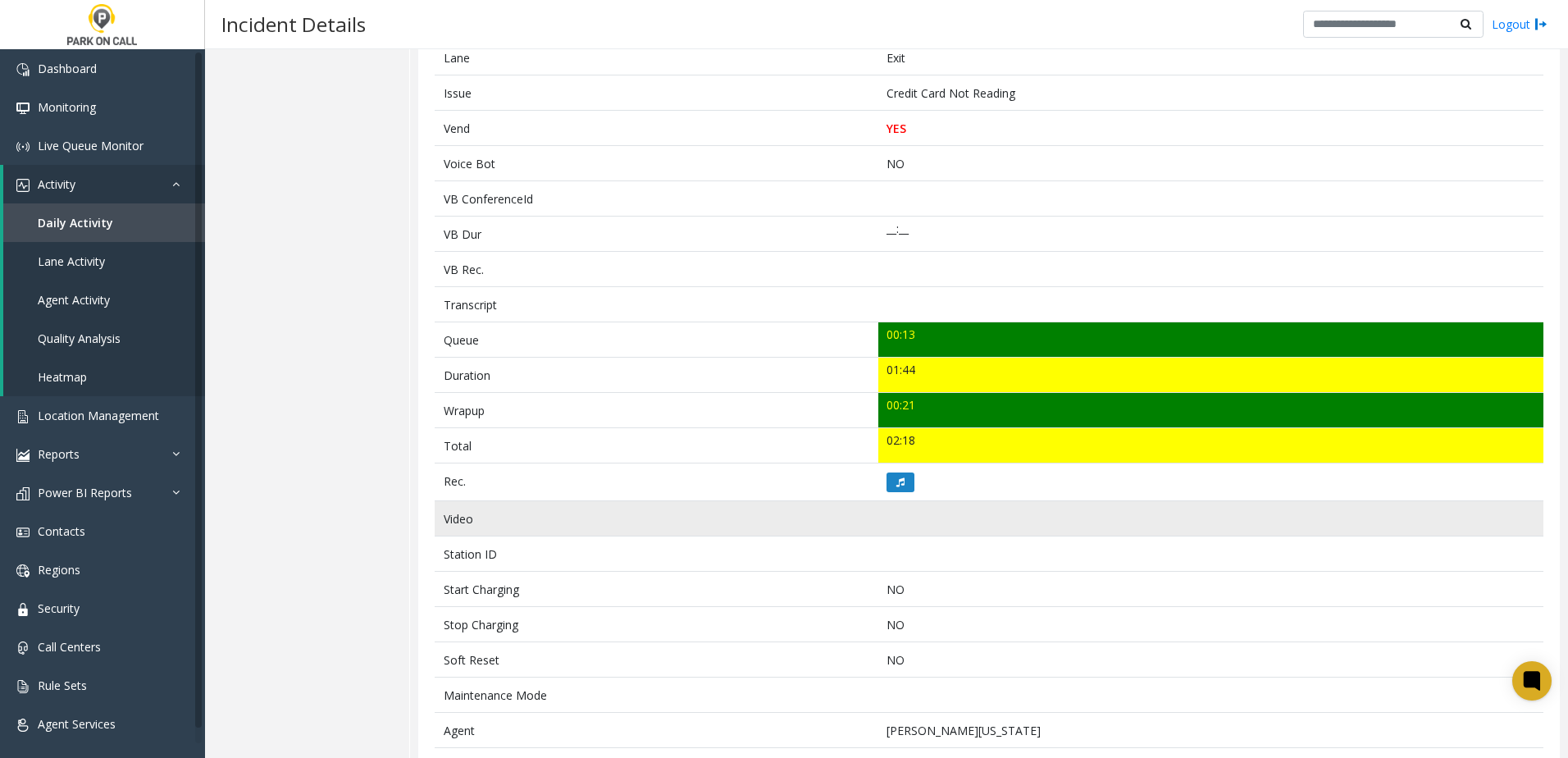
scroll to position [102, 0]
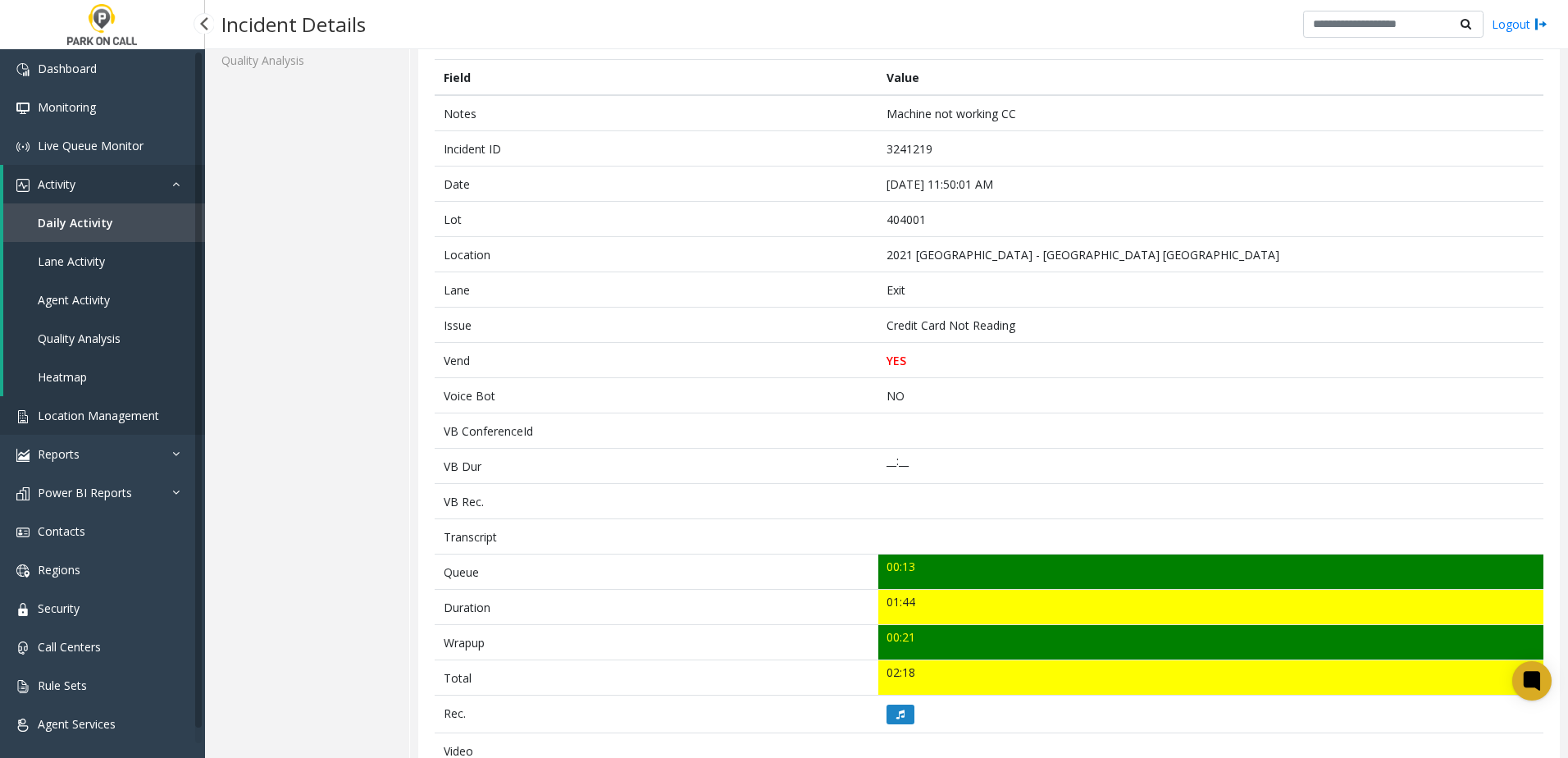
click at [146, 411] on span "Location Management" at bounding box center [98, 415] width 121 height 16
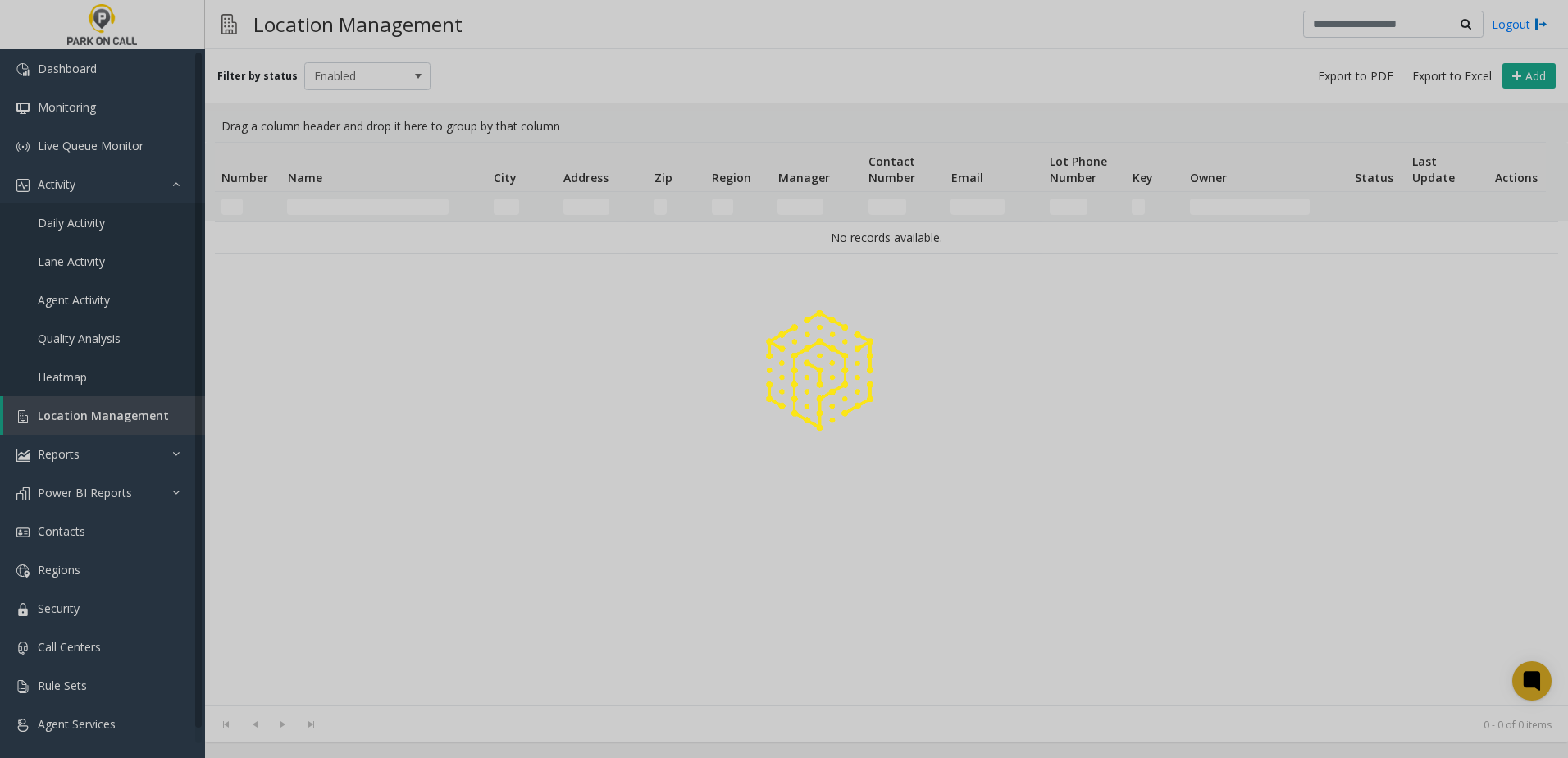
click at [344, 204] on div at bounding box center [784, 379] width 1568 height 758
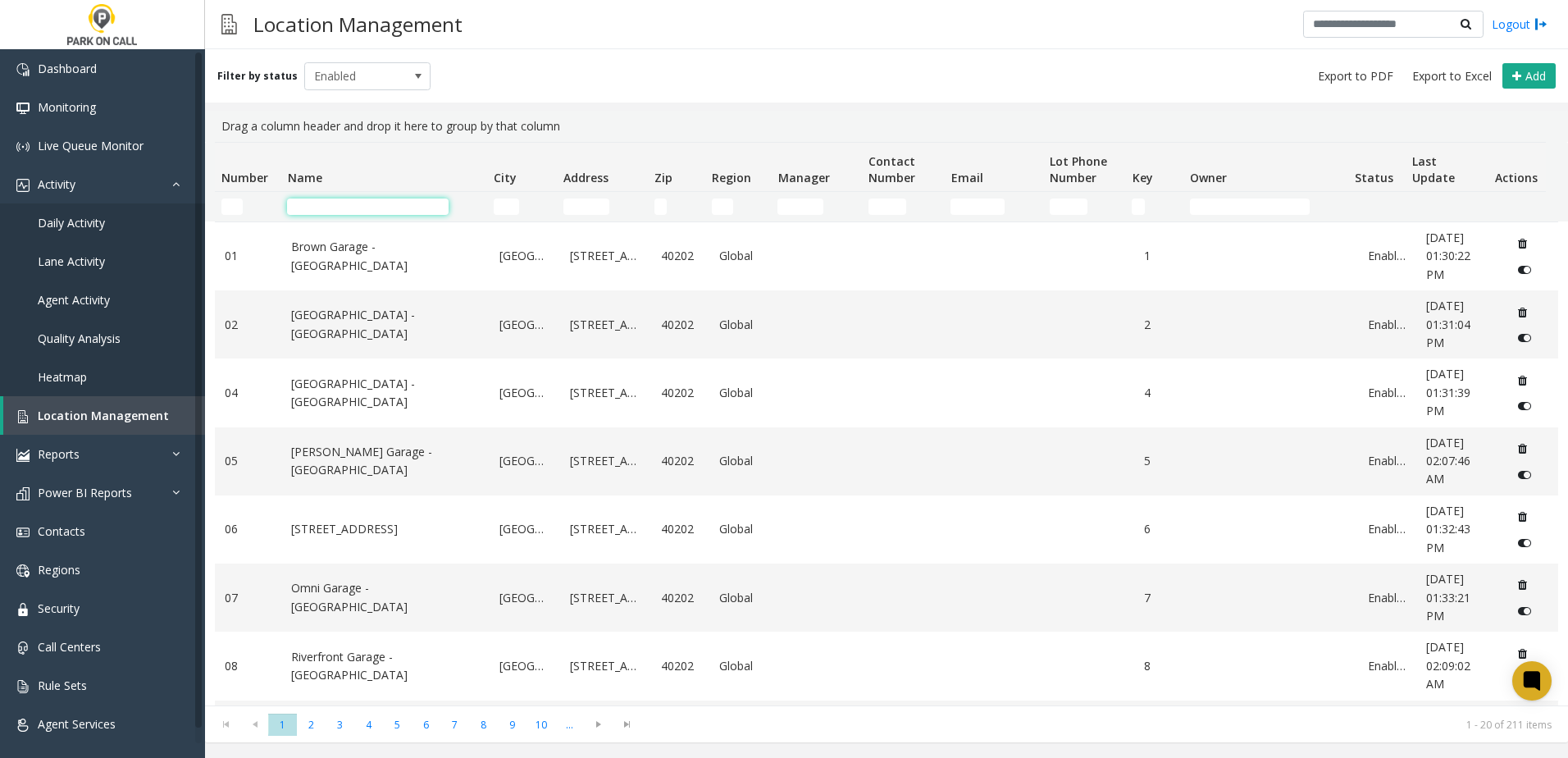
click at [324, 206] on input "Name Filter" at bounding box center [367, 207] width 161 height 16
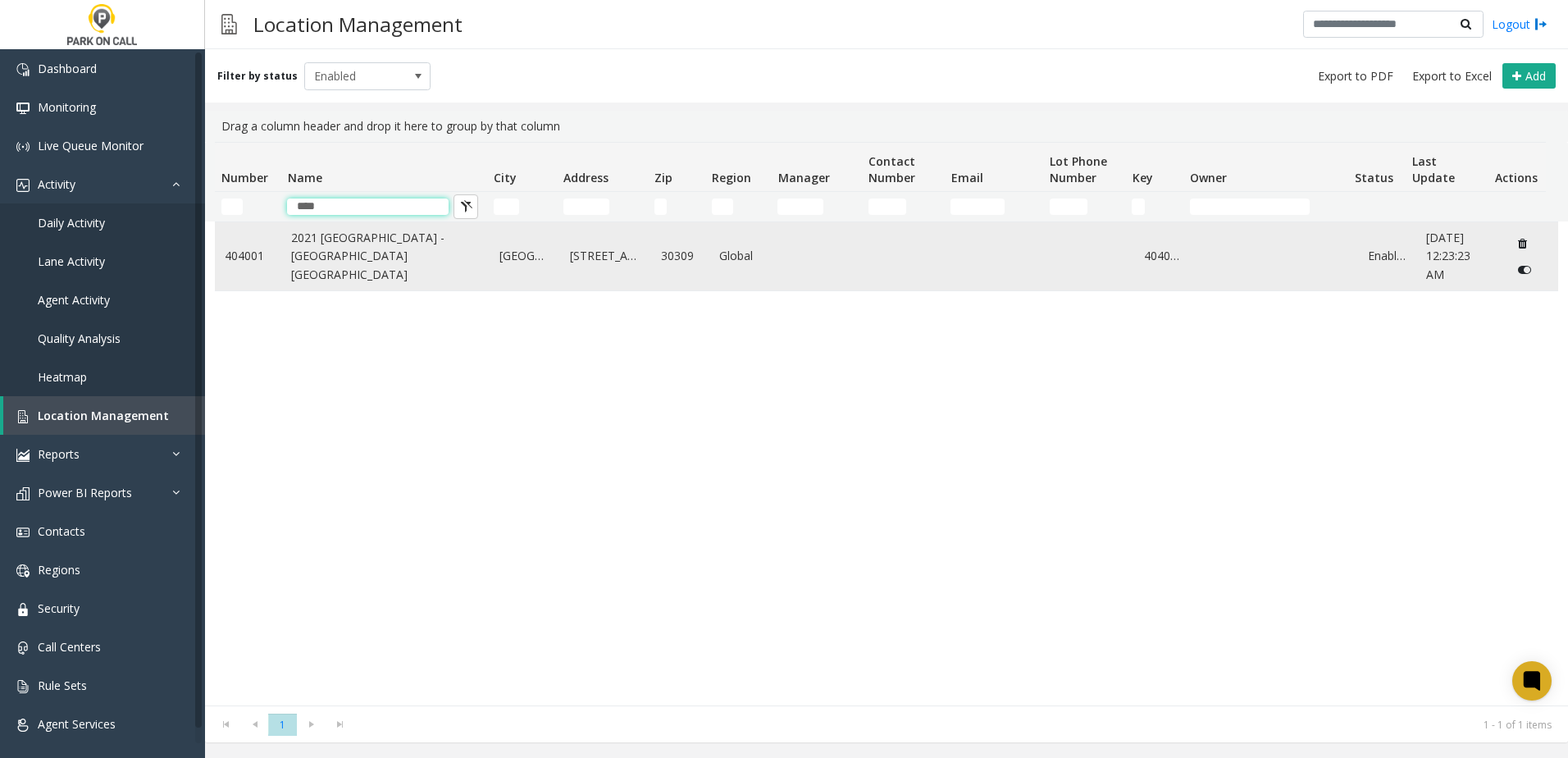
type input "****"
click at [365, 264] on link "2021 [GEOGRAPHIC_DATA] - [GEOGRAPHIC_DATA] [GEOGRAPHIC_DATA]" at bounding box center [385, 256] width 189 height 55
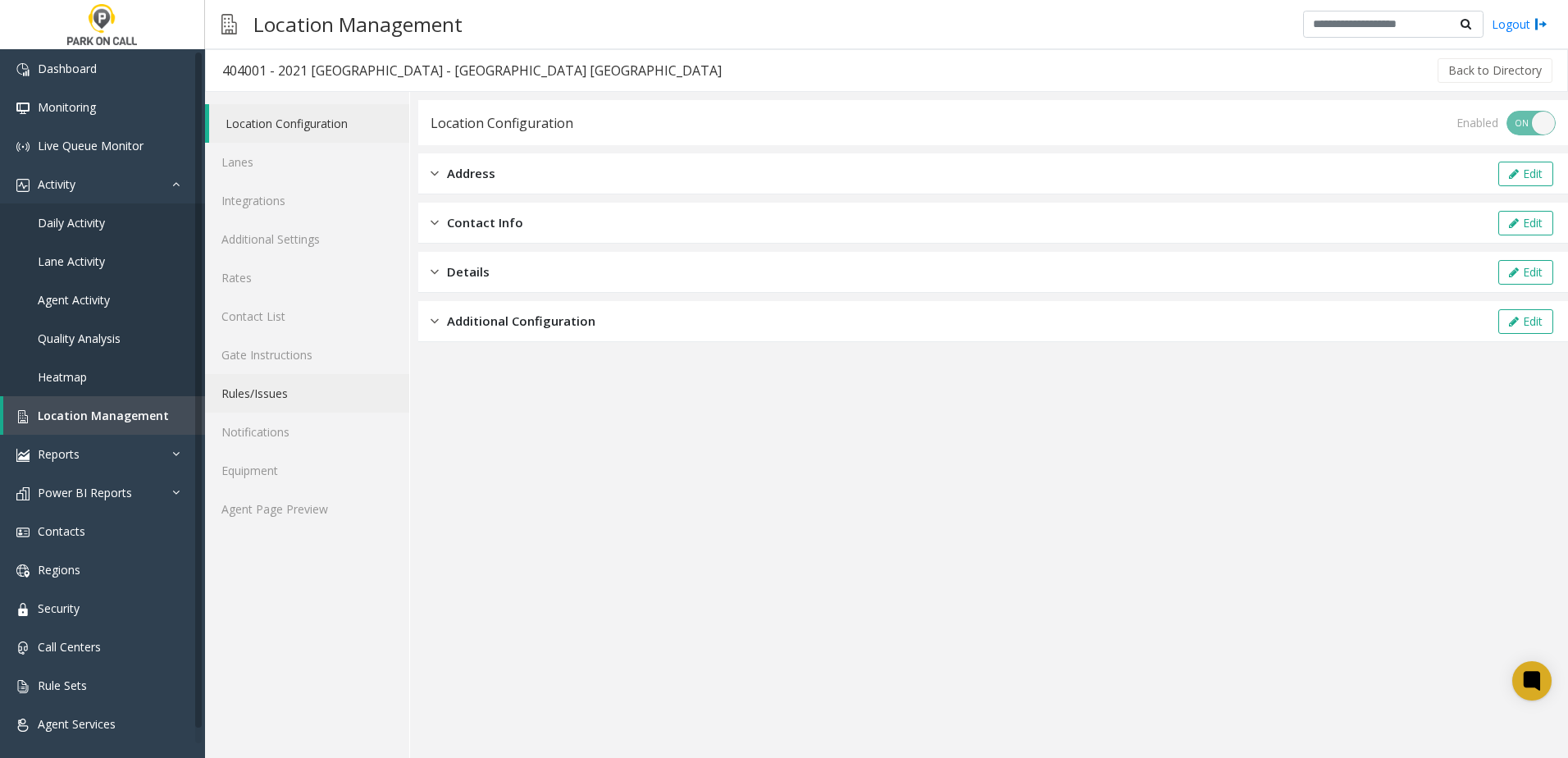
click at [272, 385] on link "Rules/Issues" at bounding box center [307, 393] width 204 height 38
